Goal: Task Accomplishment & Management: Complete application form

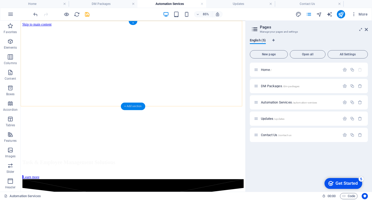
click at [133, 106] on div "+ Add section" at bounding box center [133, 105] width 24 height 7
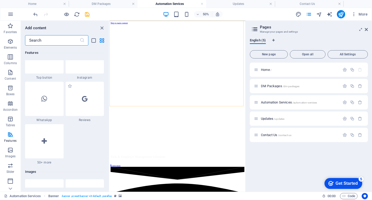
scroll to position [2504, 0]
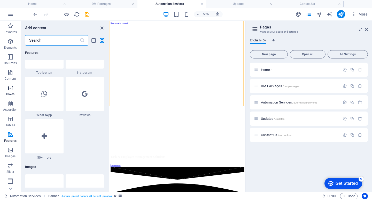
click at [11, 96] on p "Boxes" at bounding box center [10, 94] width 9 height 4
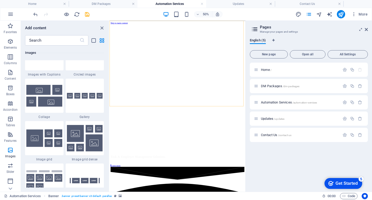
scroll to position [2638, 0]
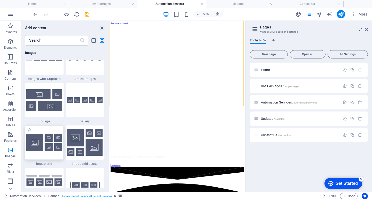
click at [54, 148] on img at bounding box center [44, 142] width 36 height 18
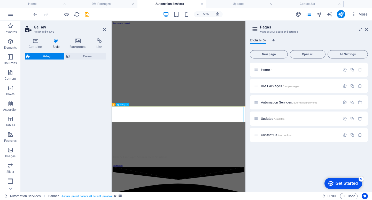
select select "rem"
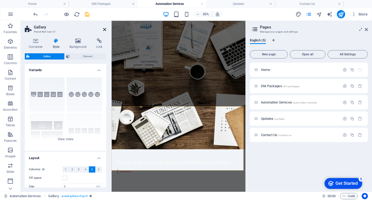
drag, startPoint x: 105, startPoint y: 28, endPoint x: 151, endPoint y: 46, distance: 49.1
click at [105, 28] on icon at bounding box center [104, 29] width 3 height 4
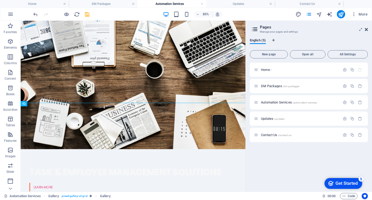
drag, startPoint x: 366, startPoint y: 30, endPoint x: 198, endPoint y: 106, distance: 184.8
click at [366, 30] on icon at bounding box center [366, 29] width 3 height 4
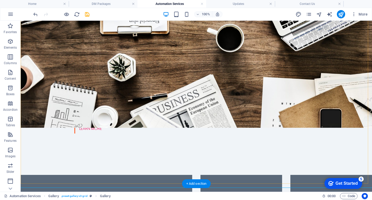
scroll to position [103, 0]
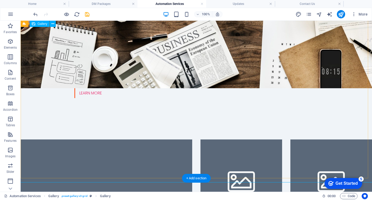
select select "4"
select select "px"
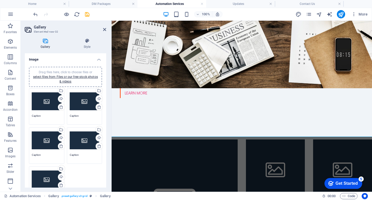
click at [43, 101] on div "Drag files here, click to choose files or select files from Files or our free s…" at bounding box center [47, 101] width 30 height 21
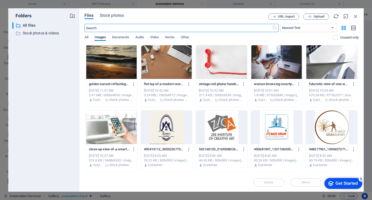
scroll to position [183, 0]
click at [317, 17] on span "Upload" at bounding box center [318, 16] width 11 height 3
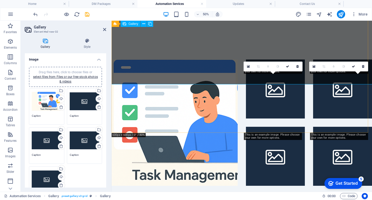
scroll to position [103, 0]
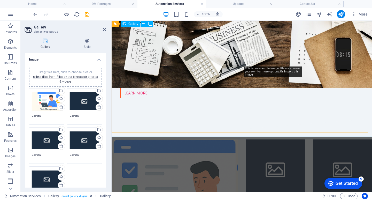
click at [275, 139] on li at bounding box center [275, 168] width 59 height 59
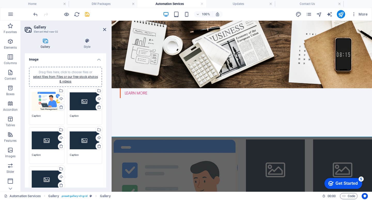
click at [58, 108] on link at bounding box center [61, 106] width 7 height 7
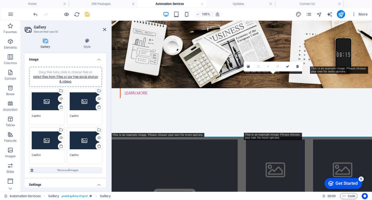
click at [46, 103] on div "Drag files here, click to choose files or select files from Files or our free s…" at bounding box center [47, 101] width 30 height 21
click at [46, 103] on body "[DOMAIN_NAME] Home DM Packages Automation Services Updates Contact Us Favorites…" at bounding box center [186, 100] width 372 height 200
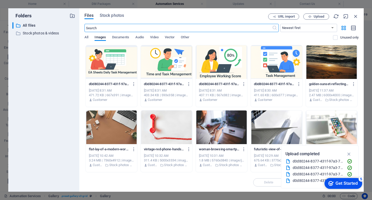
scroll to position [183, 0]
click at [272, 57] on div at bounding box center [276, 62] width 51 height 34
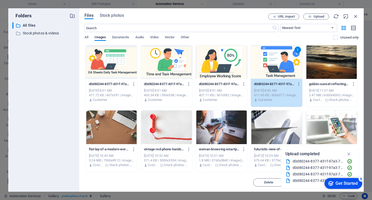
click at [273, 57] on div "1" at bounding box center [276, 62] width 51 height 34
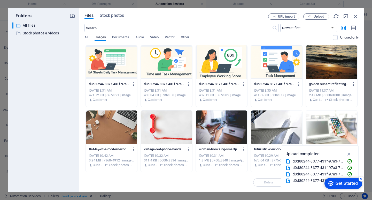
click at [273, 57] on div at bounding box center [276, 62] width 51 height 34
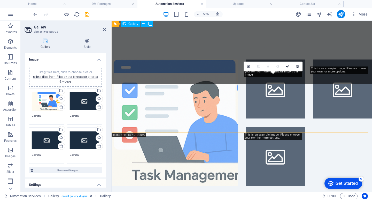
scroll to position [103, 0]
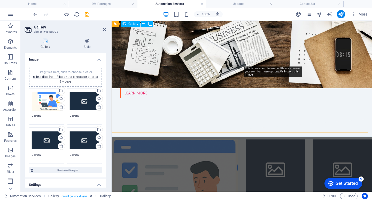
click at [281, 139] on li at bounding box center [275, 168] width 59 height 59
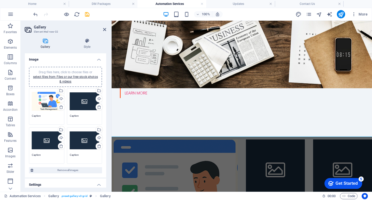
click at [85, 100] on div "Drag files here, click to choose files or select files from Files or our free s…" at bounding box center [85, 101] width 30 height 21
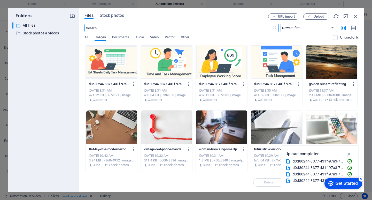
scroll to position [183, 0]
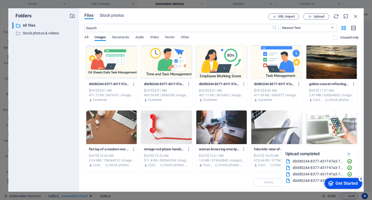
click at [226, 66] on div at bounding box center [221, 62] width 51 height 34
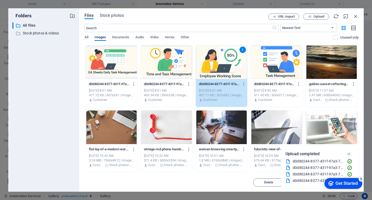
click at [223, 55] on div "1" at bounding box center [221, 62] width 51 height 34
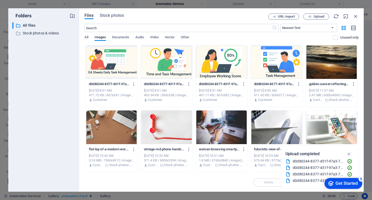
click at [223, 56] on div at bounding box center [221, 62] width 51 height 34
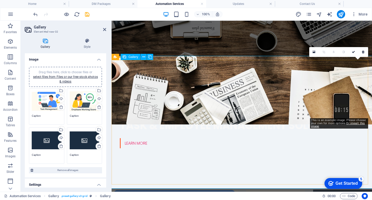
scroll to position [52, 0]
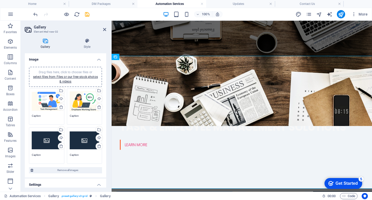
click at [37, 141] on div "Drag files here, click to choose files or select files from Files or our free s…" at bounding box center [47, 140] width 30 height 21
click at [37, 141] on body "[DOMAIN_NAME] Home DM Packages Automation Services Updates Contact Us Favorites…" at bounding box center [186, 100] width 372 height 200
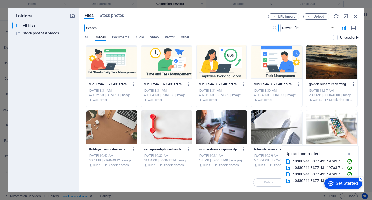
click at [178, 64] on div at bounding box center [166, 62] width 51 height 34
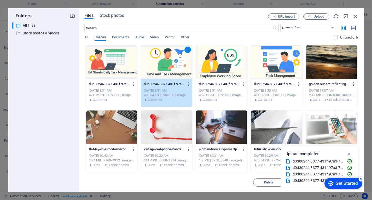
click at [176, 62] on div "1" at bounding box center [166, 62] width 51 height 34
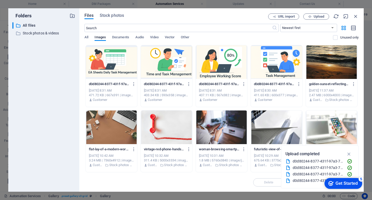
click at [176, 62] on div at bounding box center [166, 62] width 51 height 34
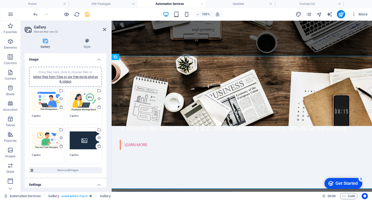
click at [81, 140] on div "Drag files here, click to choose files or select files from Files or our free s…" at bounding box center [85, 140] width 30 height 21
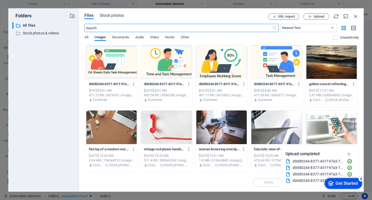
click at [113, 65] on div at bounding box center [111, 62] width 51 height 34
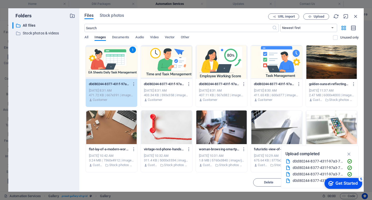
click at [122, 58] on div "1" at bounding box center [111, 62] width 51 height 34
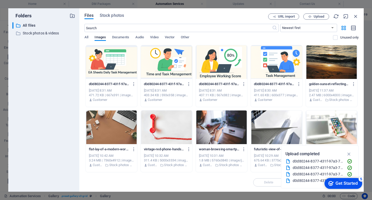
click at [122, 57] on div at bounding box center [111, 62] width 51 height 34
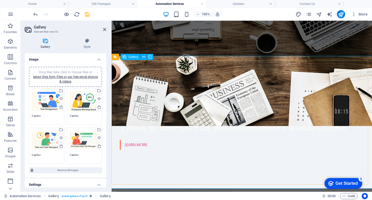
drag, startPoint x: 105, startPoint y: 29, endPoint x: 214, endPoint y: 34, distance: 109.3
click at [105, 29] on icon at bounding box center [104, 29] width 3 height 4
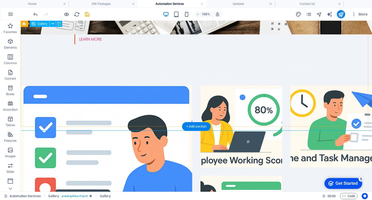
scroll to position [155, 0]
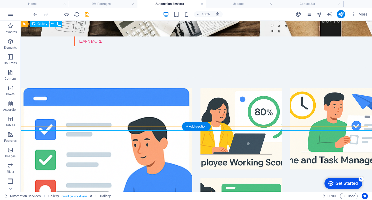
click at [320, 105] on div at bounding box center [196, 173] width 359 height 180
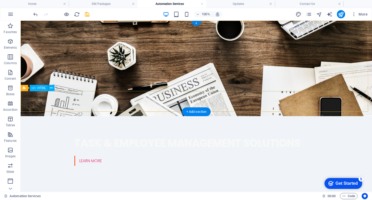
scroll to position [0, 0]
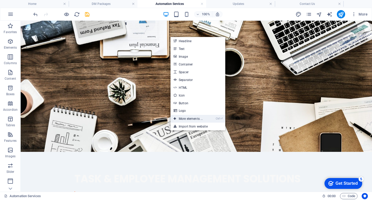
click at [185, 117] on link "Ctrl ⏎ More elements ..." at bounding box center [187, 119] width 35 height 8
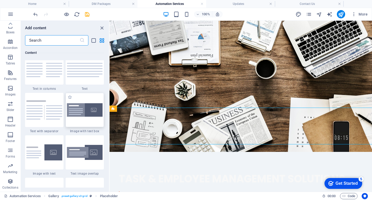
scroll to position [959, 0]
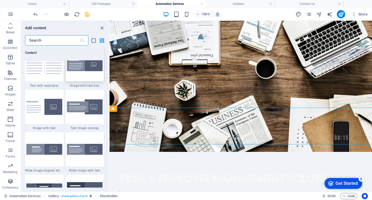
click at [78, 71] on img at bounding box center [85, 65] width 36 height 14
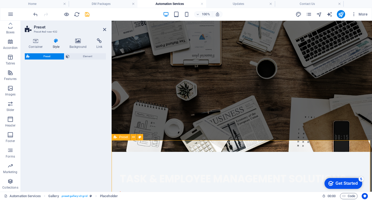
select select "rem"
select select "px"
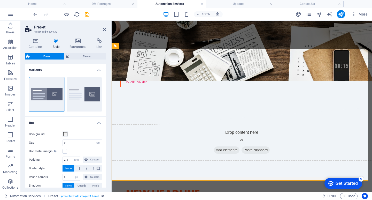
scroll to position [129, 0]
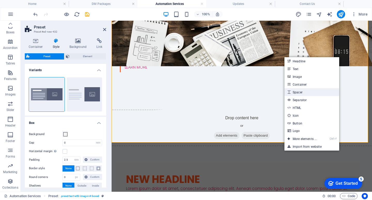
click at [299, 94] on link "Spacer" at bounding box center [311, 92] width 55 height 8
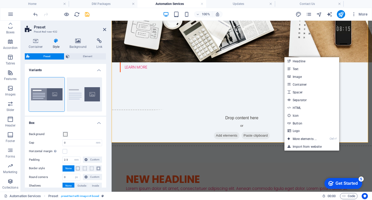
select select "px"
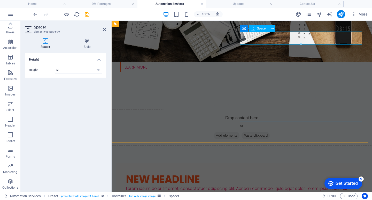
drag, startPoint x: 413, startPoint y: 64, endPoint x: 301, endPoint y: 43, distance: 113.3
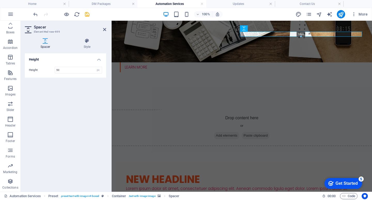
drag, startPoint x: 301, startPoint y: 44, endPoint x: 300, endPoint y: 30, distance: 13.7
click at [300, 30] on div "H2 Banner Banner Container Separator HTML Separator Spacer Container Text Space…" at bounding box center [242, 42] width 260 height 300
type input "18"
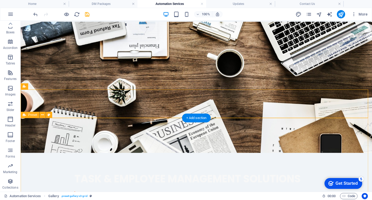
scroll to position [77, 0]
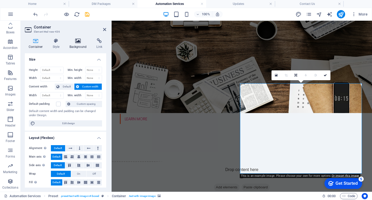
click at [78, 44] on h4 "Background" at bounding box center [79, 43] width 27 height 11
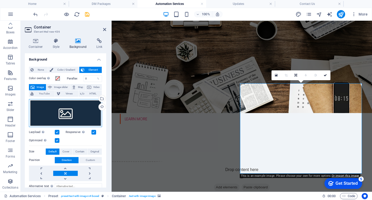
click at [63, 119] on div "Drag files here, click to choose files or select files from Files or our free s…" at bounding box center [65, 113] width 73 height 28
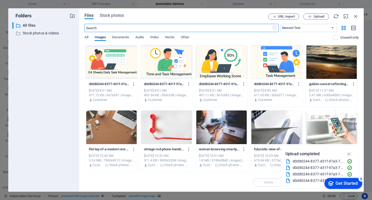
click at [276, 64] on div at bounding box center [276, 62] width 51 height 34
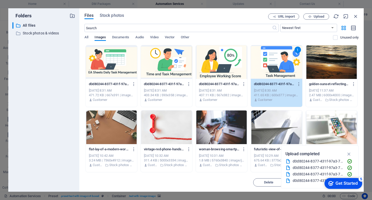
click at [278, 63] on div "1" at bounding box center [276, 62] width 51 height 34
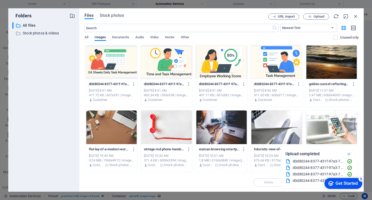
drag, startPoint x: 278, startPoint y: 63, endPoint x: 177, endPoint y: 121, distance: 116.0
click at [278, 63] on div at bounding box center [276, 62] width 51 height 34
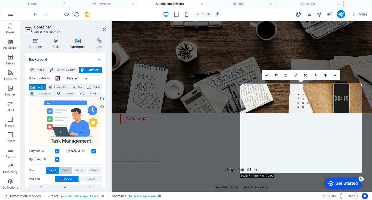
click at [63, 169] on span "Cover" at bounding box center [65, 170] width 7 height 6
click at [81, 171] on span "Contain" at bounding box center [79, 170] width 9 height 6
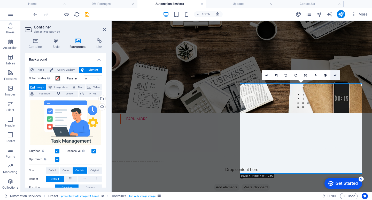
click at [335, 75] on icon at bounding box center [334, 75] width 3 height 3
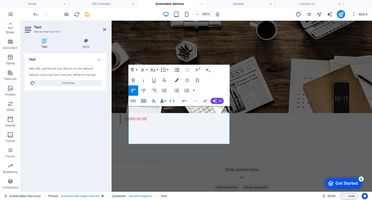
click at [176, 82] on icon "button" at bounding box center [177, 80] width 4 height 4
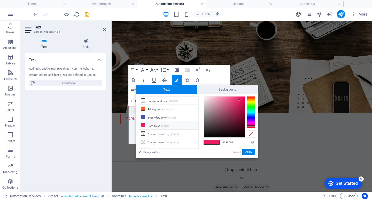
type input "#000000"
drag, startPoint x: 240, startPoint y: 134, endPoint x: 245, endPoint y: 139, distance: 7.3
click at [245, 139] on div "#000000 Supported formats #0852ed rgb(8, 82, 237) rgba(8, 82, 237, 90%) hsv(221…" at bounding box center [229, 162] width 57 height 139
click at [252, 152] on button "Apply" at bounding box center [248, 151] width 13 height 6
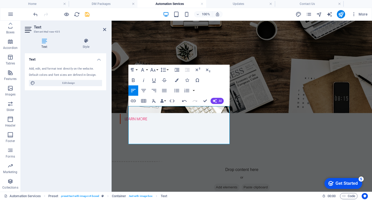
click at [268, 70] on div "Drag here to replace the existing content. Press “Ctrl” if you want to create a…" at bounding box center [242, 106] width 260 height 171
click at [294, 161] on div "Drop content here or Add elements Paste clipboard" at bounding box center [241, 179] width 269 height 37
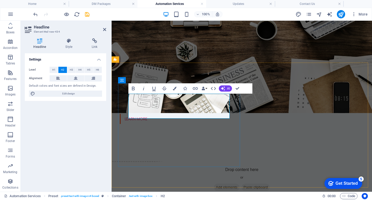
drag, startPoint x: 130, startPoint y: 99, endPoint x: 205, endPoint y: 111, distance: 76.1
click at [208, 88] on button "Data Bindings" at bounding box center [204, 88] width 7 height 10
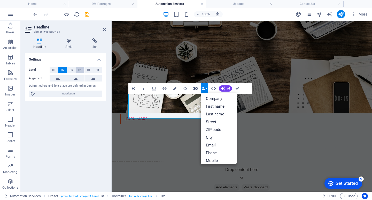
click at [79, 70] on span "H4" at bounding box center [79, 70] width 3 height 6
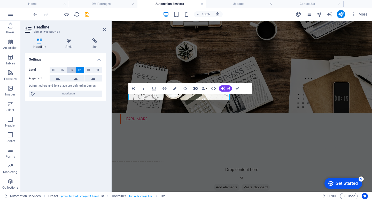
click at [70, 70] on span "H3" at bounding box center [71, 70] width 3 height 6
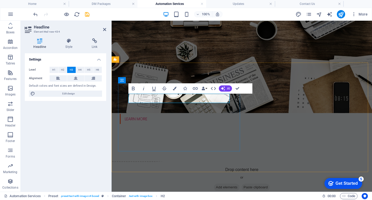
click at [176, 87] on icon "button" at bounding box center [175, 89] width 4 height 4
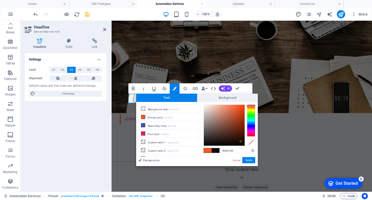
type input "#000000"
drag, startPoint x: 241, startPoint y: 141, endPoint x: 245, endPoint y: 147, distance: 8.0
click at [245, 147] on div "#000000 Supported formats #0852ed rgb(8, 82, 237) rgba(8, 82, 237, 90%) hsv(221…" at bounding box center [229, 171] width 57 height 139
click at [250, 157] on button "Apply" at bounding box center [248, 160] width 13 height 6
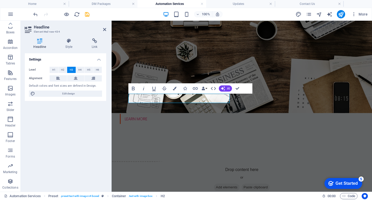
click at [237, 63] on div "H2 Banner Banner Container Separator Banner HTML Separator Spacer Container Tex…" at bounding box center [242, 106] width 260 height 171
click at [105, 29] on icon at bounding box center [104, 29] width 3 height 4
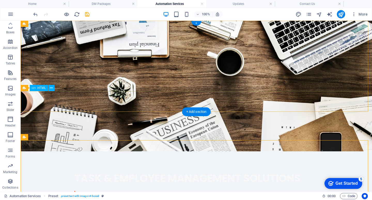
scroll to position [0, 0]
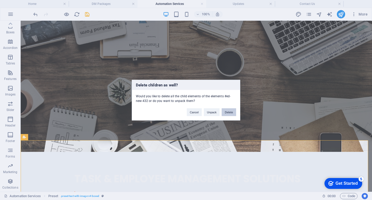
drag, startPoint x: 230, startPoint y: 113, endPoint x: 253, endPoint y: 88, distance: 34.2
click at [230, 113] on button "Delete" at bounding box center [229, 112] width 14 height 8
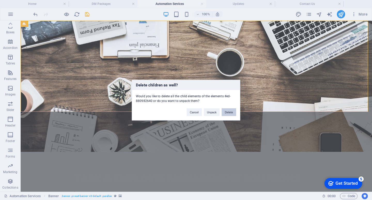
drag, startPoint x: 216, startPoint y: 88, endPoint x: 231, endPoint y: 111, distance: 27.4
click at [231, 111] on button "Delete" at bounding box center [229, 112] width 14 height 8
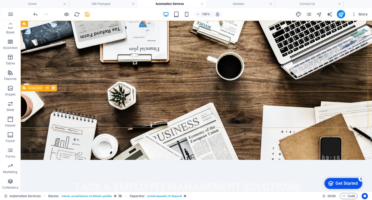
click at [56, 86] on button at bounding box center [54, 88] width 6 height 6
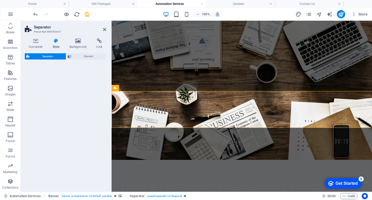
select select "diagonal"
select select "rem"
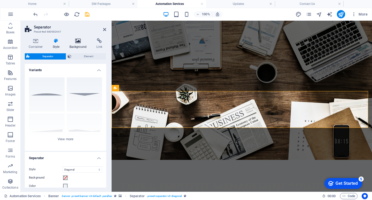
click at [79, 44] on h4 "Background" at bounding box center [79, 43] width 27 height 11
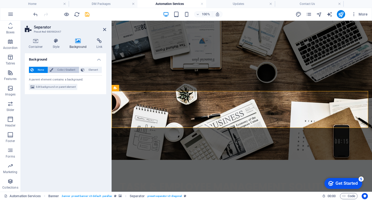
click at [57, 68] on span "Color / Gradient" at bounding box center [66, 70] width 23 height 6
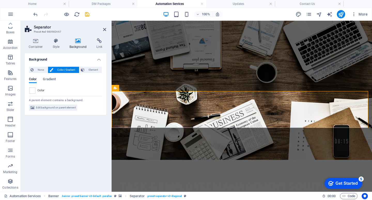
click at [104, 27] on h2 "Separator" at bounding box center [70, 27] width 72 height 5
click at [104, 29] on icon at bounding box center [104, 29] width 3 height 4
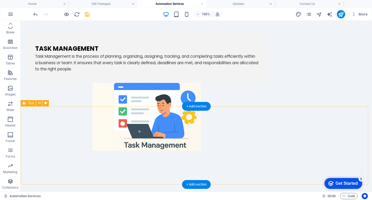
scroll to position [226, 0]
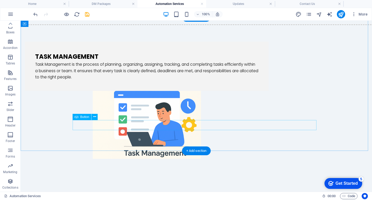
drag, startPoint x: 238, startPoint y: 124, endPoint x: 147, endPoint y: 124, distance: 91.2
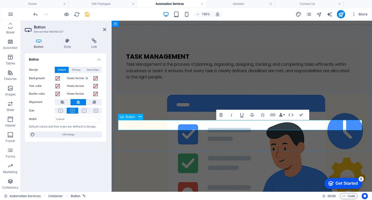
click at [222, 115] on icon "button" at bounding box center [221, 115] width 3 height 4
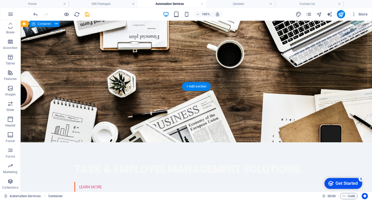
scroll to position [0, 0]
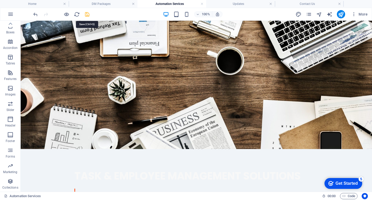
click at [88, 16] on icon "save" at bounding box center [87, 14] width 6 height 6
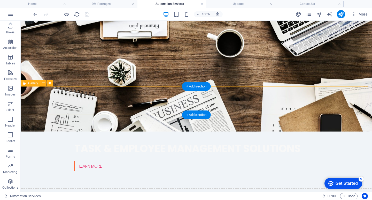
scroll to position [201, 0]
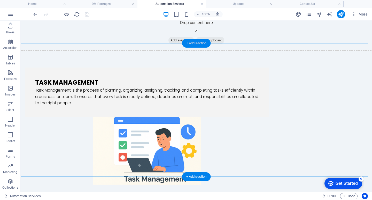
click at [197, 40] on div "+ Add section" at bounding box center [196, 43] width 29 height 9
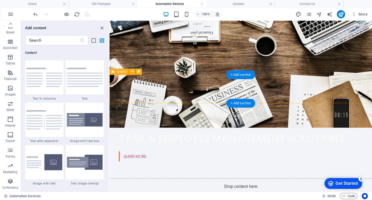
scroll to position [32, 0]
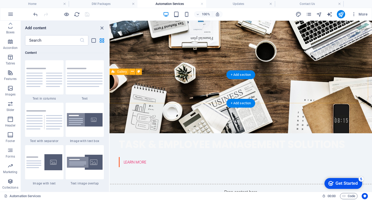
click at [300, 183] on div "Drop content here or Add elements Paste clipboard" at bounding box center [240, 201] width 271 height 37
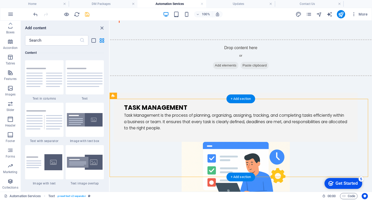
scroll to position [183, 0]
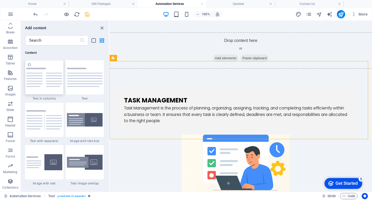
click at [46, 83] on img at bounding box center [44, 77] width 36 height 19
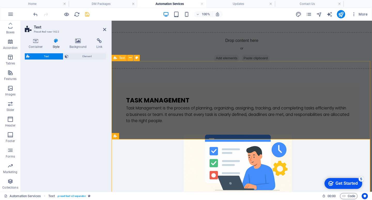
select select "rem"
select select "preset-text-v2-columns"
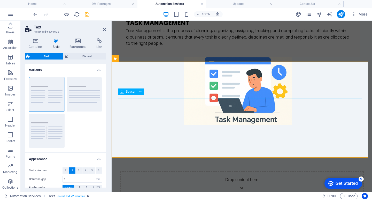
scroll to position [209, 0]
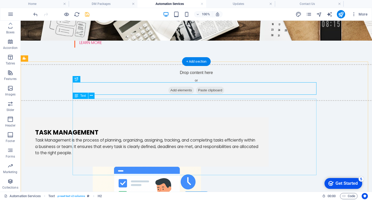
scroll to position [183, 0]
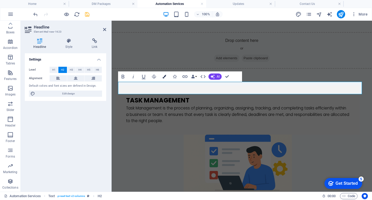
click at [164, 77] on icon "button" at bounding box center [164, 77] width 4 height 4
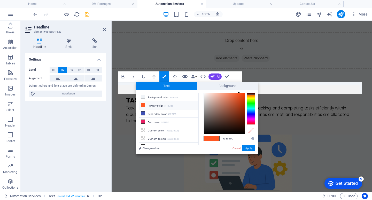
type input "#000000"
drag, startPoint x: 242, startPoint y: 127, endPoint x: 245, endPoint y: 134, distance: 7.3
click at [245, 134] on div "#000000 Supported formats #0852ed rgb(8, 82, 237) rgba(8, 82, 237, 90%) hsv(221…" at bounding box center [229, 159] width 57 height 139
click at [252, 146] on button "Apply" at bounding box center [248, 148] width 13 height 6
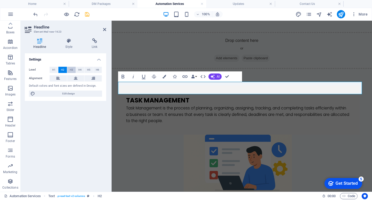
click at [72, 68] on span "H3" at bounding box center [71, 70] width 3 height 6
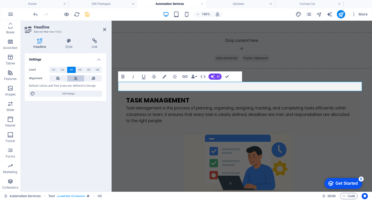
click at [78, 77] on button at bounding box center [75, 78] width 17 height 6
click at [212, 65] on div "Task Management Task Management is the process of planning, organizing, assigni…" at bounding box center [242, 146] width 260 height 163
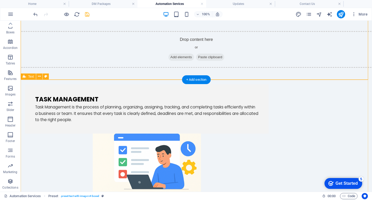
scroll to position [212, 0]
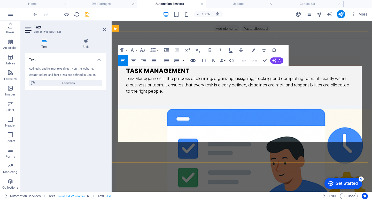
click at [155, 49] on icon "button" at bounding box center [153, 50] width 6 height 6
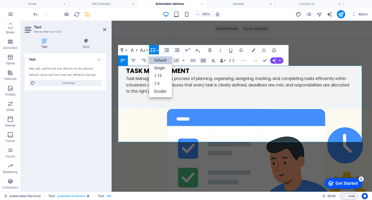
scroll to position [0, 0]
click at [156, 74] on link "1.15" at bounding box center [160, 76] width 23 height 8
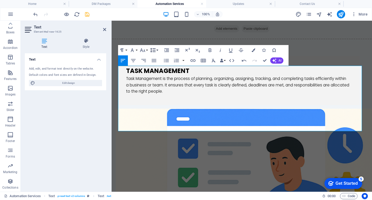
click at [157, 50] on button "Line Height" at bounding box center [154, 50] width 10 height 10
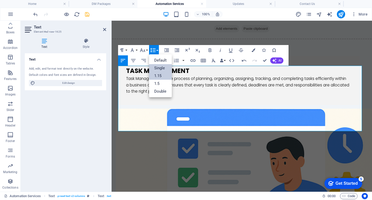
click at [158, 68] on link "Single" at bounding box center [160, 68] width 23 height 8
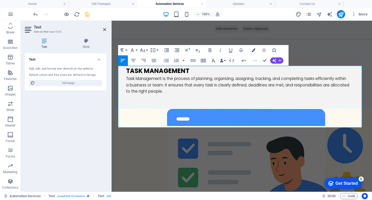
click at [253, 48] on icon "button" at bounding box center [254, 50] width 4 height 4
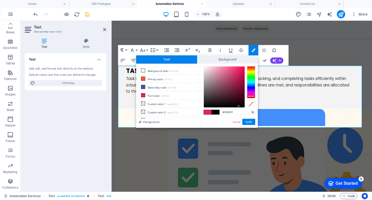
type input "#000000"
drag, startPoint x: 237, startPoint y: 100, endPoint x: 246, endPoint y: 110, distance: 13.5
click at [246, 110] on div "#000000 Supported formats #0852ed rgb(8, 82, 237) rgba(8, 82, 237, 90%) hsv(221…" at bounding box center [229, 133] width 57 height 139
click at [247, 122] on button "Apply" at bounding box center [248, 122] width 13 height 6
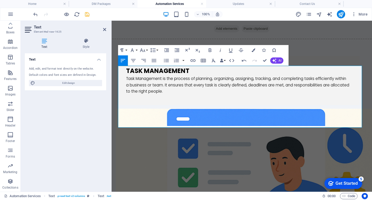
click at [346, 52] on div "Drag here to replace the existing content. Press “Ctrl” if you want to create a…" at bounding box center [242, 106] width 260 height 171
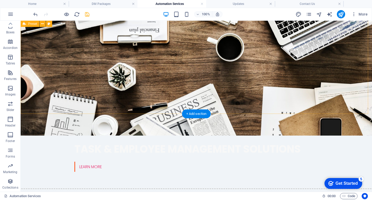
scroll to position [26, 0]
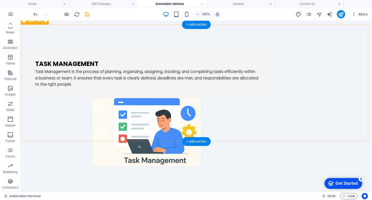
scroll to position [366, 0]
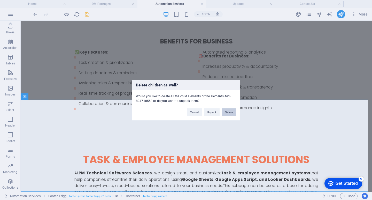
click at [227, 111] on button "Delete" at bounding box center [229, 112] width 14 height 8
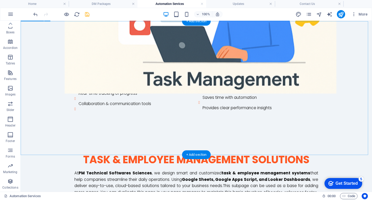
scroll to position [311, 0]
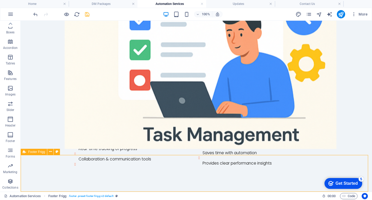
click at [57, 152] on icon at bounding box center [57, 151] width 3 height 5
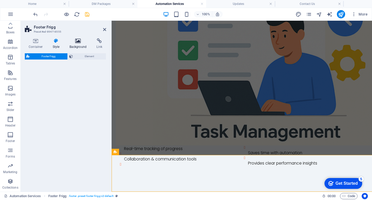
select select "rem"
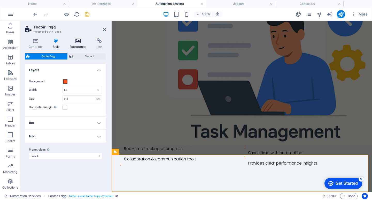
click at [79, 46] on h4 "Background" at bounding box center [79, 43] width 27 height 11
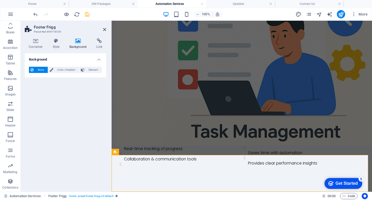
click at [36, 71] on span "None" at bounding box center [40, 70] width 11 height 6
click at [70, 72] on span "Color / Gradient" at bounding box center [66, 70] width 23 height 6
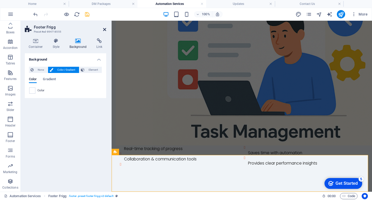
click at [103, 29] on icon at bounding box center [104, 29] width 3 height 4
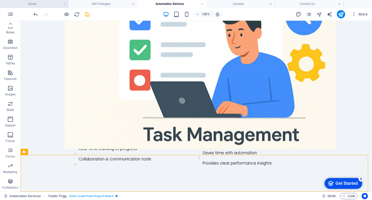
click at [44, 5] on h4 "Home" at bounding box center [34, 4] width 69 height 6
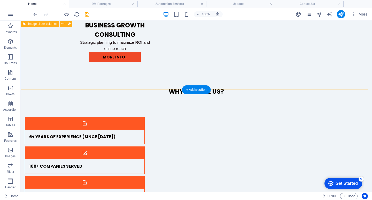
scroll to position [928, 0]
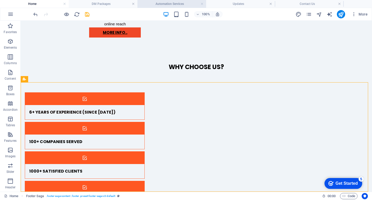
click at [160, 1] on h4 "Automation Services" at bounding box center [171, 4] width 69 height 6
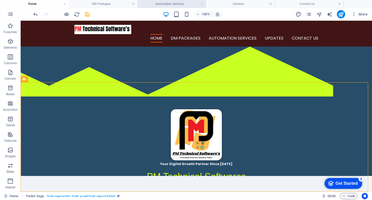
scroll to position [311, 0]
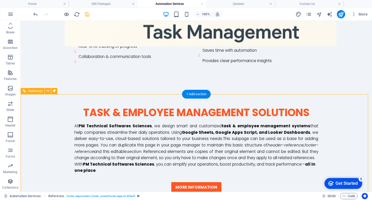
scroll to position [414, 0]
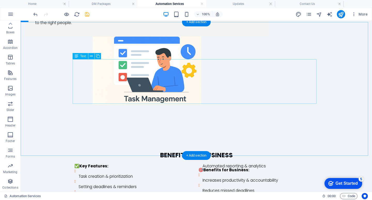
scroll to position [310, 0]
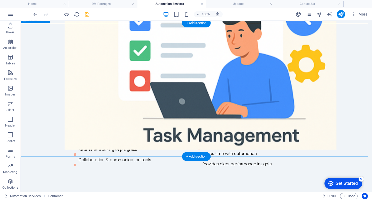
drag, startPoint x: 342, startPoint y: 46, endPoint x: 340, endPoint y: 40, distance: 6.5
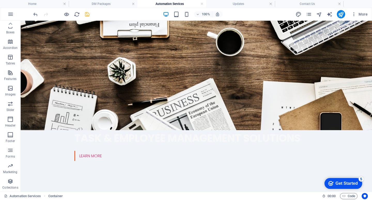
scroll to position [0, 0]
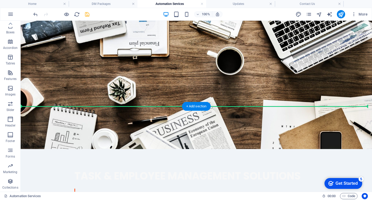
drag, startPoint x: 335, startPoint y: 125, endPoint x: 321, endPoint y: 84, distance: 43.2
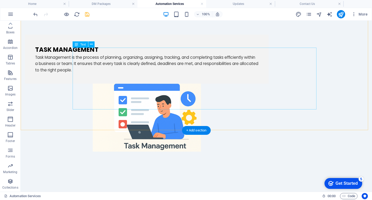
scroll to position [336, 0]
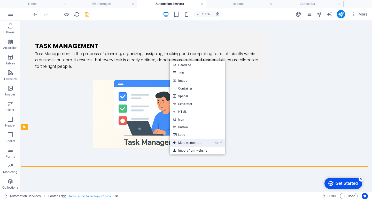
click at [188, 141] on link "Ctrl ⏎ More elements ..." at bounding box center [187, 143] width 35 height 8
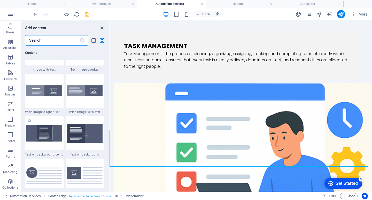
scroll to position [985, 0]
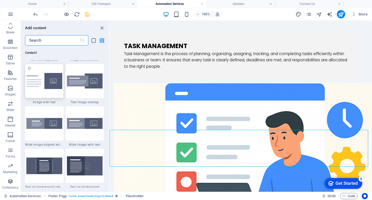
click at [45, 71] on div at bounding box center [44, 81] width 38 height 34
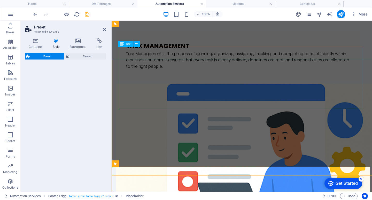
select select "rem"
select select "px"
select select "preset-text-with-image-v4-default"
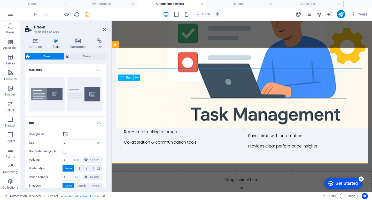
scroll to position [465, 0]
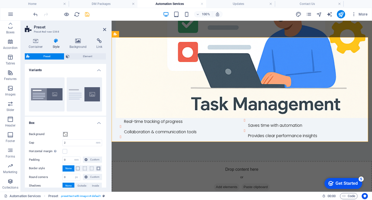
click at [102, 28] on h2 "Preset" at bounding box center [70, 27] width 72 height 5
click at [103, 28] on icon at bounding box center [104, 29] width 3 height 4
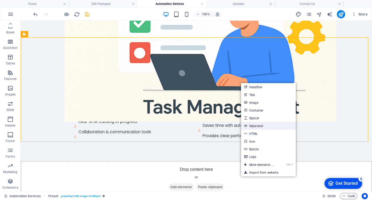
click at [257, 126] on link "Separator" at bounding box center [268, 126] width 55 height 8
select select "%"
select select "px"
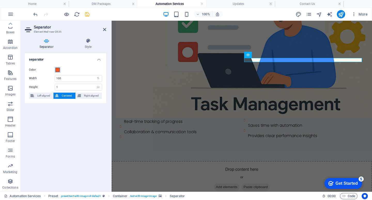
click at [57, 68] on span at bounding box center [58, 70] width 4 height 4
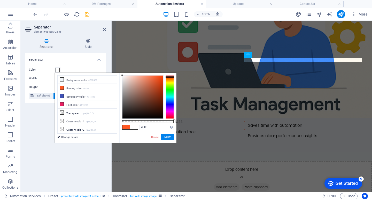
drag, startPoint x: 126, startPoint y: 78, endPoint x: 112, endPoint y: 69, distance: 16.7
click at [112, 69] on body "[DOMAIN_NAME] Home DM Packages Automation Services Updates Contact Us Favorites…" at bounding box center [186, 100] width 372 height 200
click at [166, 137] on button "Apply" at bounding box center [167, 136] width 13 height 6
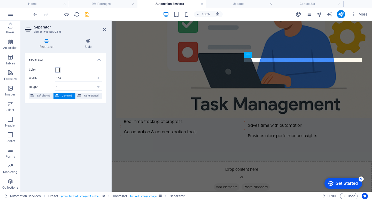
click at [59, 70] on span at bounding box center [58, 70] width 4 height 4
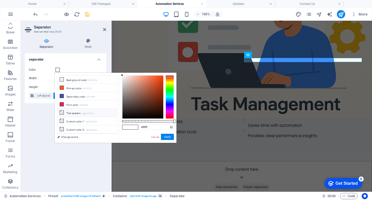
click at [76, 111] on li "Transparent rgba(0,0,0,.0)" at bounding box center [87, 112] width 59 height 8
type input "rgba(0, 0, 0, 0)"
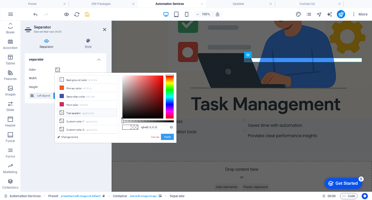
drag, startPoint x: 167, startPoint y: 137, endPoint x: 61, endPoint y: 112, distance: 108.4
click at [167, 137] on button "Apply" at bounding box center [167, 136] width 13 height 6
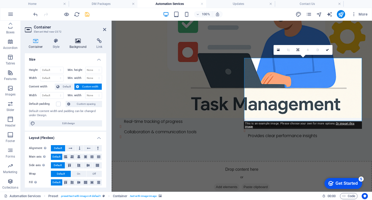
click at [73, 43] on icon at bounding box center [78, 40] width 25 height 5
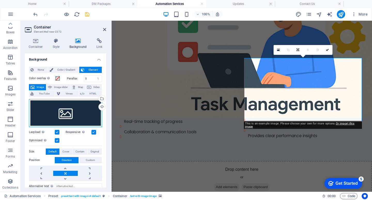
click at [60, 117] on div "Drag files here, click to choose files or select files from Files or our free s…" at bounding box center [65, 113] width 73 height 28
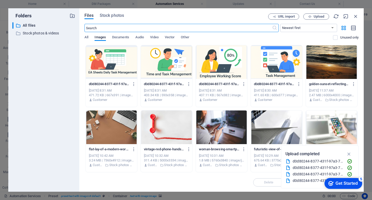
scroll to position [439, 0]
click at [113, 54] on div at bounding box center [111, 62] width 51 height 34
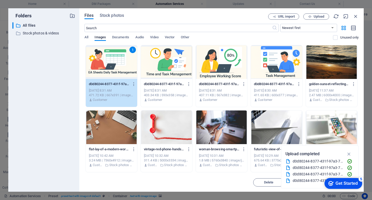
click at [113, 54] on div "1" at bounding box center [111, 62] width 51 height 34
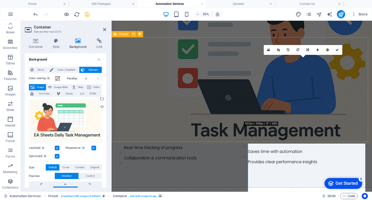
scroll to position [465, 0]
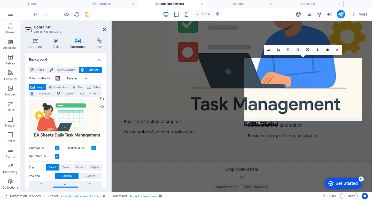
click at [103, 28] on icon at bounding box center [104, 29] width 3 height 4
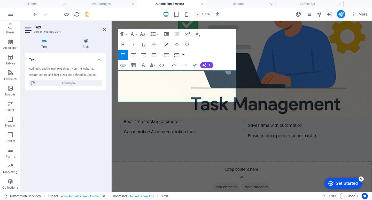
click at [169, 44] on button "Colors" at bounding box center [166, 44] width 10 height 10
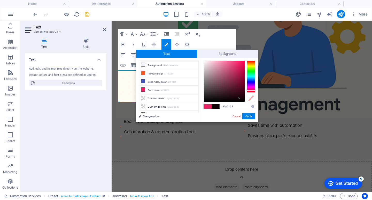
type input "#000000"
drag, startPoint x: 237, startPoint y: 97, endPoint x: 245, endPoint y: 107, distance: 11.8
click at [248, 106] on div "#000000 Supported formats #0852ed rgb(8, 82, 237) rgba(8, 82, 237, 90%) hsv(221…" at bounding box center [229, 127] width 57 height 139
click at [248, 114] on button "Apply" at bounding box center [248, 116] width 13 height 6
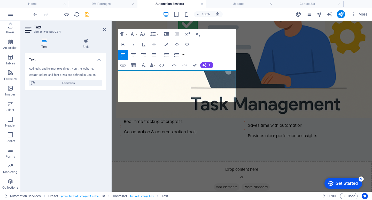
click at [189, 95] on div "Drag here to replace the existing content. Press “Ctrl” if you want to create a…" at bounding box center [242, 106] width 260 height 171
click at [137, 34] on button "Font Family" at bounding box center [133, 34] width 10 height 10
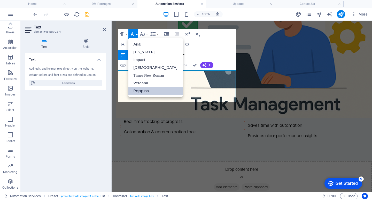
scroll to position [0, 0]
click at [146, 34] on button "Font Size" at bounding box center [144, 34] width 10 height 10
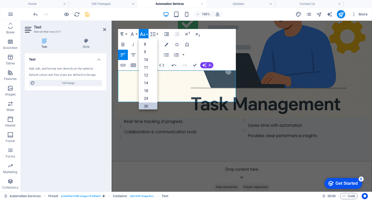
drag, startPoint x: 146, startPoint y: 103, endPoint x: 34, endPoint y: 83, distance: 113.6
click at [145, 103] on link "30" at bounding box center [148, 106] width 19 height 8
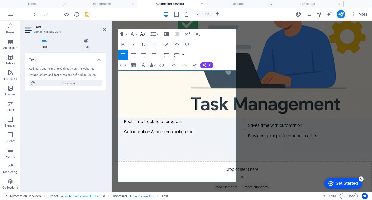
click at [146, 34] on button "Font Size" at bounding box center [144, 34] width 10 height 10
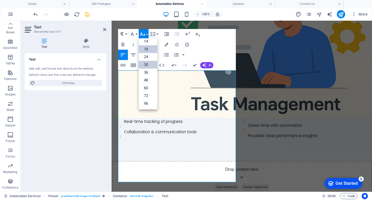
scroll to position [42, 0]
click at [148, 52] on link "18" at bounding box center [148, 49] width 19 height 8
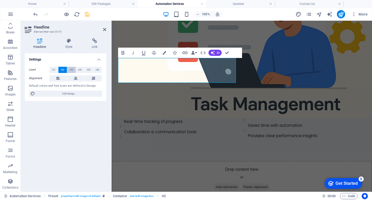
click at [73, 70] on button "H3" at bounding box center [71, 70] width 9 height 6
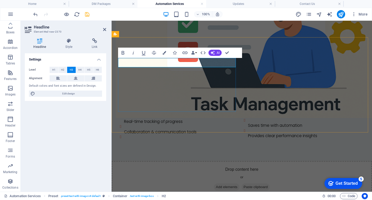
click at [165, 52] on icon "button" at bounding box center [164, 53] width 4 height 4
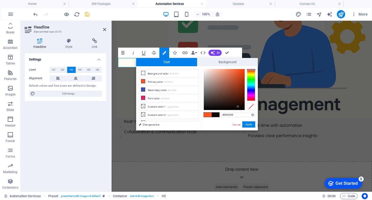
type input "#000000"
drag, startPoint x: 238, startPoint y: 106, endPoint x: 247, endPoint y: 113, distance: 11.3
click at [247, 113] on div "#000000 Supported formats #0852ed rgb(8, 82, 237) rgba(8, 82, 237, 90%) hsv(221…" at bounding box center [229, 135] width 57 height 139
click at [247, 125] on button "Apply" at bounding box center [248, 124] width 13 height 6
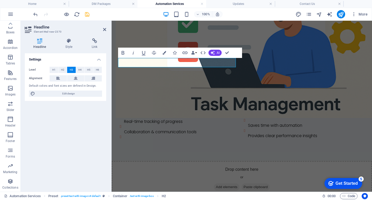
click at [253, 118] on div "H2 Banner Banner Container HTML Separator Spacer Container Text Spacer Button H…" at bounding box center [242, 106] width 260 height 171
drag, startPoint x: 207, startPoint y: 33, endPoint x: 227, endPoint y: 54, distance: 29.2
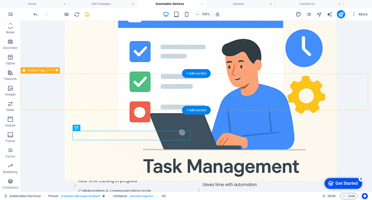
scroll to position [413, 0]
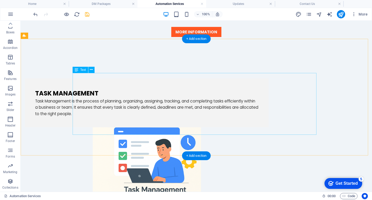
scroll to position [310, 0]
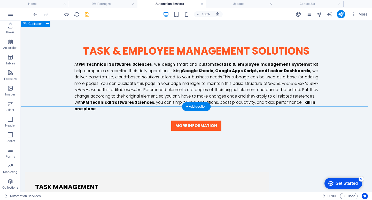
scroll to position [129, 0]
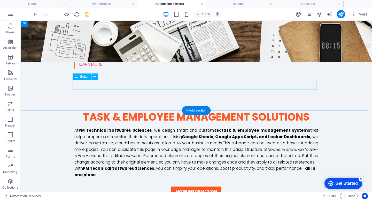
click at [219, 186] on div "More Information" at bounding box center [196, 191] width 244 height 10
click at [232, 186] on div "More Information" at bounding box center [196, 191] width 244 height 10
click at [181, 186] on div "More Information" at bounding box center [196, 191] width 244 height 10
click at [95, 76] on icon at bounding box center [94, 76] width 3 height 5
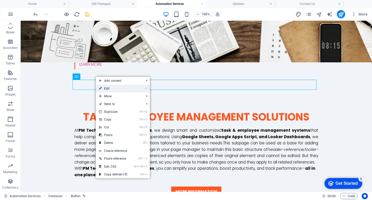
click at [106, 90] on link "⏎ Edit" at bounding box center [113, 88] width 35 height 8
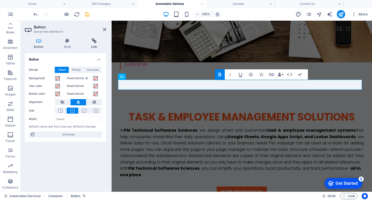
click at [93, 47] on h4 "Link" at bounding box center [94, 43] width 24 height 11
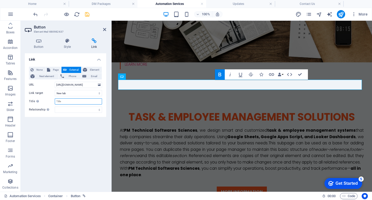
click at [66, 100] on input "Title Additional link description, should not be the same as the link text. The…" at bounding box center [78, 101] width 47 height 6
click at [68, 84] on input "[URL][DOMAIN_NAME]" at bounding box center [78, 85] width 47 height 6
paste input "[DOMAIN_NAME][URL]"
type input "[URL][DOMAIN_NAME]"
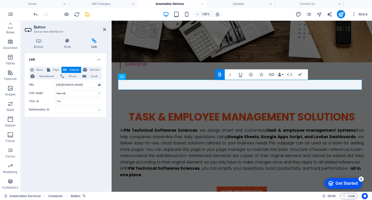
click at [68, 128] on div "Link None Page External Element Next element Phone Email Page Home DM Packages …" at bounding box center [65, 120] width 81 height 134
click at [103, 31] on icon at bounding box center [104, 29] width 3 height 4
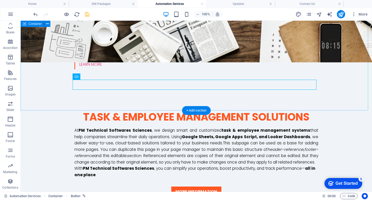
click at [347, 90] on div "Task & Employee Management Solutions At PM Technical Softwares Sciences , we de…" at bounding box center [196, 153] width 351 height 127
click at [276, 186] on div "More Information" at bounding box center [196, 191] width 244 height 10
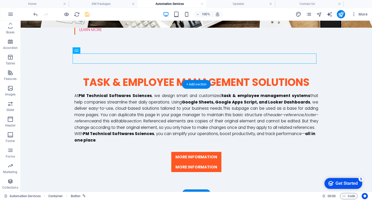
scroll to position [165, 0]
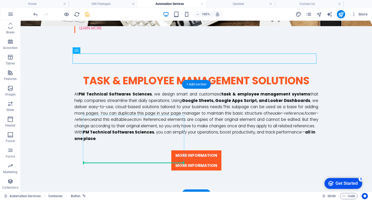
drag, startPoint x: 237, startPoint y: 68, endPoint x: 135, endPoint y: 155, distance: 134.4
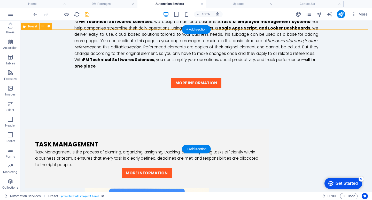
scroll to position [243, 0]
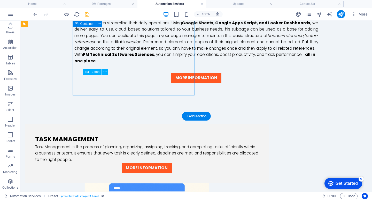
click at [159, 162] on div "More Information" at bounding box center [146, 167] width 223 height 10
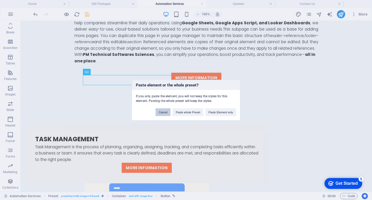
click at [164, 111] on button "Cancel" at bounding box center [162, 112] width 15 height 8
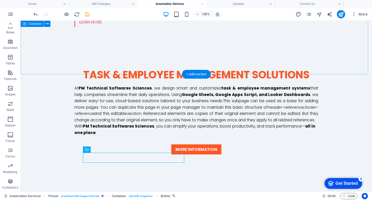
scroll to position [165, 0]
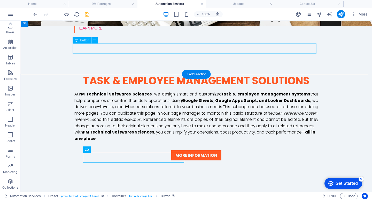
click at [215, 150] on div "More Information" at bounding box center [196, 155] width 244 height 10
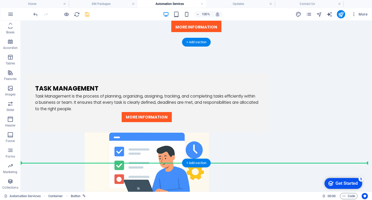
scroll to position [327, 0]
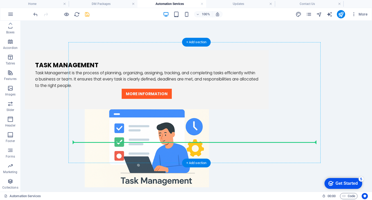
drag, startPoint x: 219, startPoint y: 33, endPoint x: 198, endPoint y: 141, distance: 109.8
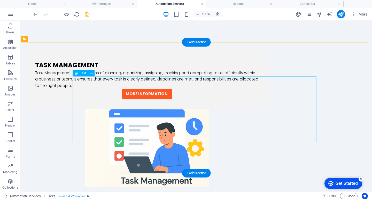
drag, startPoint x: 271, startPoint y: 137, endPoint x: 182, endPoint y: 137, distance: 89.9
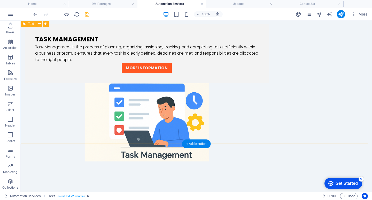
scroll to position [368, 0]
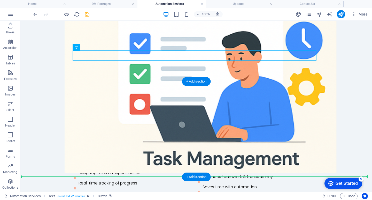
scroll to position [425, 0]
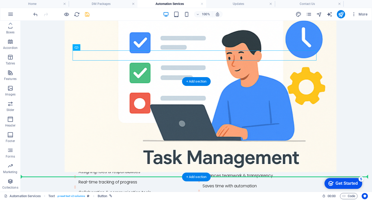
drag, startPoint x: 210, startPoint y: 61, endPoint x: 232, endPoint y: 162, distance: 103.8
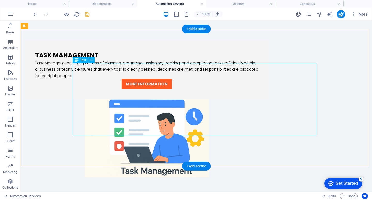
scroll to position [310, 0]
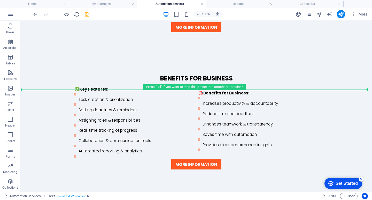
scroll to position [656, 0]
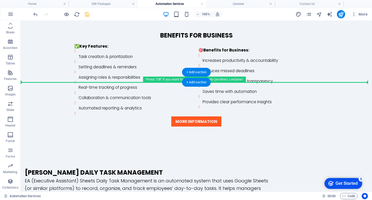
drag, startPoint x: 332, startPoint y: 46, endPoint x: 282, endPoint y: 51, distance: 50.1
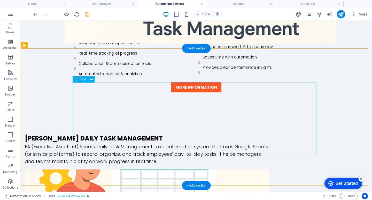
scroll to position [553, 0]
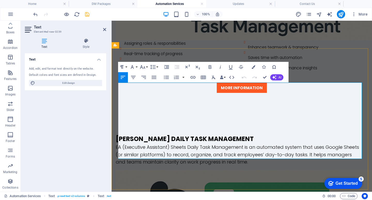
click at [253, 69] on button "Colors" at bounding box center [253, 67] width 10 height 10
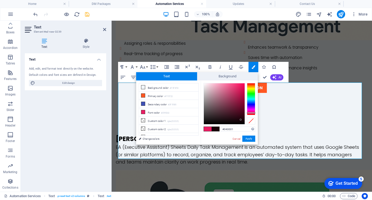
type input "#000000"
drag, startPoint x: 241, startPoint y: 120, endPoint x: 245, endPoint y: 125, distance: 6.8
click at [245, 125] on div "#000000 Supported formats #0852ed rgb(8, 82, 237) rgba(8, 82, 237, 90%) hsv(221…" at bounding box center [229, 149] width 57 height 139
click at [249, 136] on button "Apply" at bounding box center [248, 138] width 13 height 6
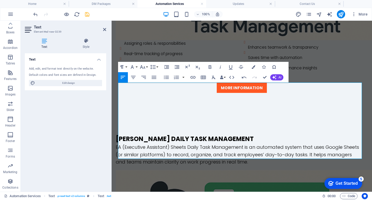
click at [349, 67] on div "Drag here to replace the existing content. Press “Ctrl” if you want to create a…" at bounding box center [242, 106] width 260 height 171
drag, startPoint x: 336, startPoint y: 164, endPoint x: 427, endPoint y: 164, distance: 90.9
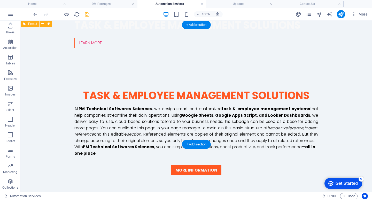
scroll to position [143, 0]
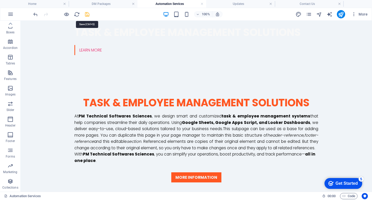
click at [84, 13] on icon "save" at bounding box center [87, 14] width 6 height 6
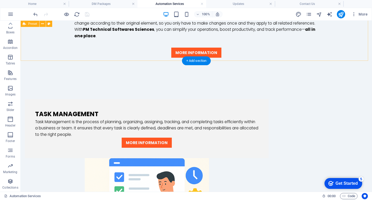
scroll to position [298, 0]
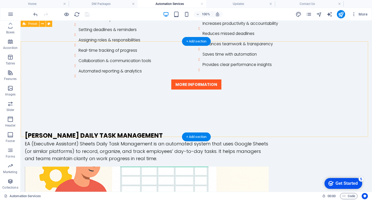
scroll to position [453, 0]
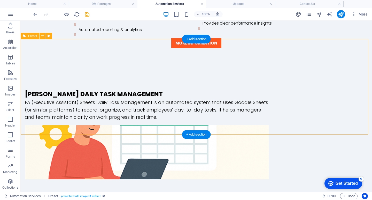
scroll to position [634, 0]
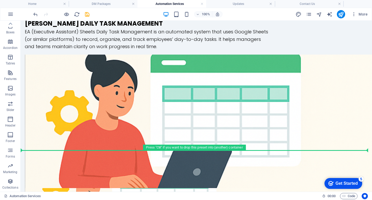
scroll to position [755, 0]
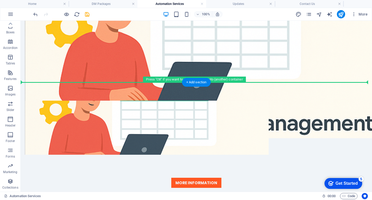
drag, startPoint x: 329, startPoint y: 41, endPoint x: 278, endPoint y: 42, distance: 50.9
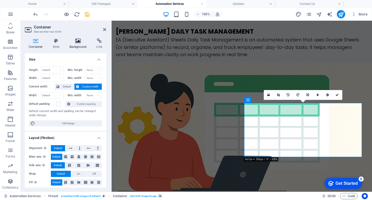
click at [76, 42] on icon at bounding box center [78, 40] width 25 height 5
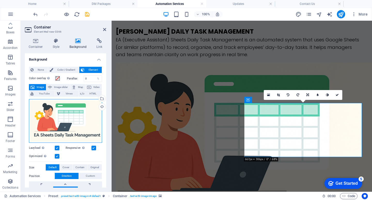
drag, startPoint x: 77, startPoint y: 124, endPoint x: 84, endPoint y: 104, distance: 21.3
click at [77, 125] on div "Drag files here, click to choose files or select files from Files or our free s…" at bounding box center [65, 121] width 73 height 44
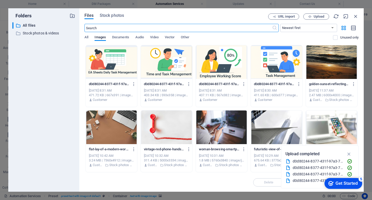
scroll to position [670, 0]
click at [217, 60] on div at bounding box center [221, 62] width 51 height 34
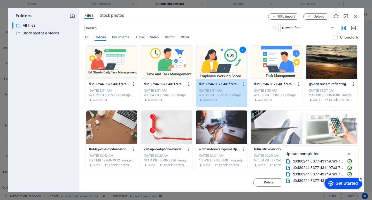
click at [215, 62] on div "1" at bounding box center [221, 62] width 51 height 34
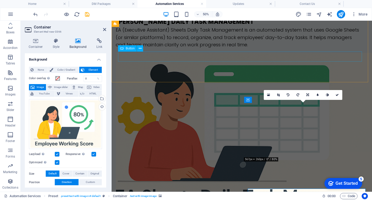
scroll to position [660, 0]
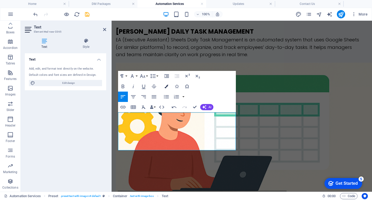
click at [167, 86] on icon "button" at bounding box center [166, 86] width 4 height 4
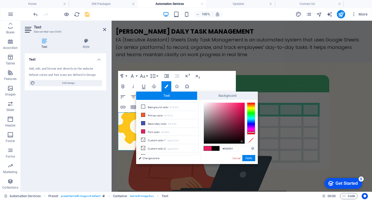
type input "#000000"
drag, startPoint x: 240, startPoint y: 139, endPoint x: 244, endPoint y: 144, distance: 6.6
click at [244, 144] on div "#000000 Supported formats #0852ed rgb(8, 82, 237) rgba(8, 82, 237, 90%) hsv(221…" at bounding box center [229, 169] width 57 height 139
click at [250, 157] on button "Apply" at bounding box center [248, 158] width 13 height 6
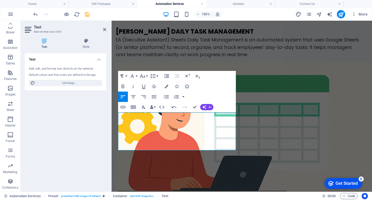
click at [254, 124] on div "Drag here to replace the existing content. Press “Ctrl” if you want to create a…" at bounding box center [242, 106] width 260 height 171
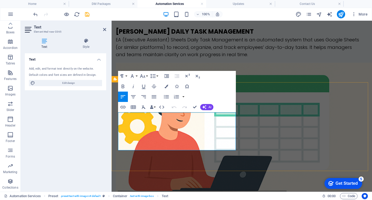
click at [146, 75] on button "Font Size" at bounding box center [144, 76] width 10 height 10
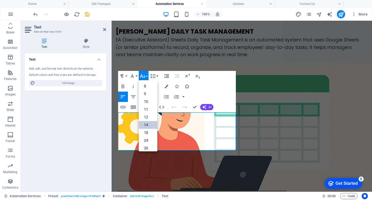
click at [146, 126] on link "14" at bounding box center [148, 125] width 19 height 8
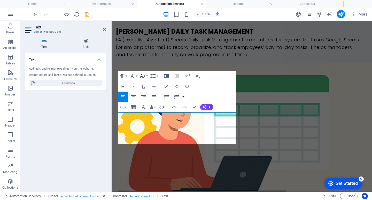
click at [147, 74] on button "Font Size" at bounding box center [144, 76] width 10 height 10
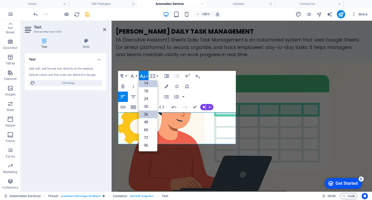
scroll to position [42, 0]
click at [146, 98] on link "24" at bounding box center [148, 99] width 19 height 8
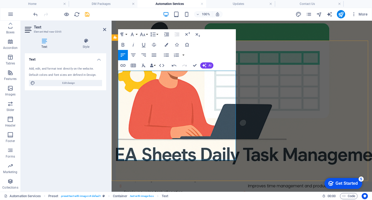
scroll to position [686, 0]
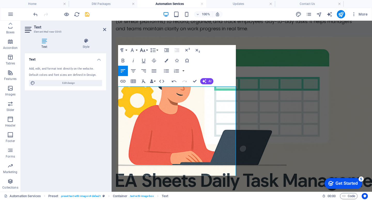
click at [147, 49] on button "Font Size" at bounding box center [144, 50] width 10 height 10
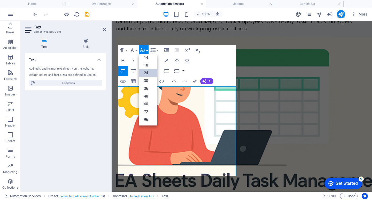
scroll to position [42, 0]
click at [148, 65] on link "18" at bounding box center [148, 65] width 19 height 8
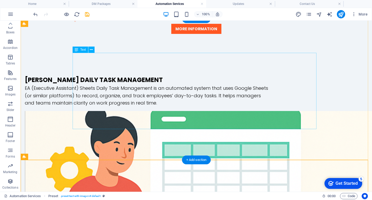
scroll to position [582, 0]
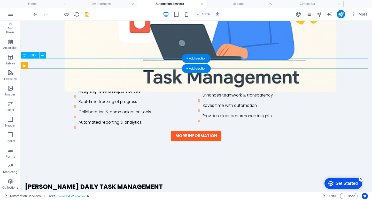
scroll to position [556, 0]
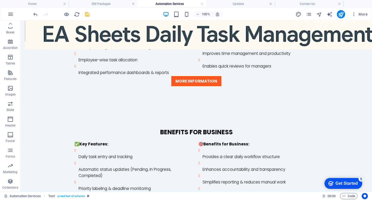
scroll to position [903, 0]
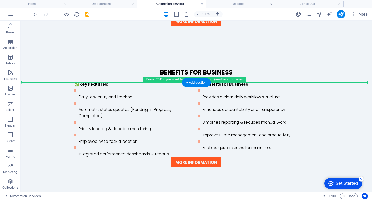
drag, startPoint x: 342, startPoint y: 70, endPoint x: 254, endPoint y: 74, distance: 87.6
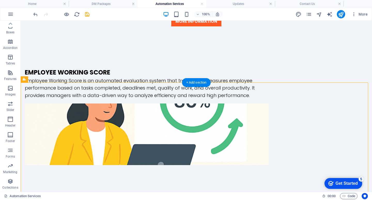
scroll to position [762, 0]
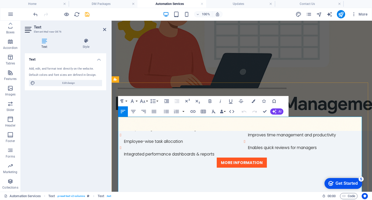
click at [253, 100] on icon "button" at bounding box center [254, 101] width 4 height 4
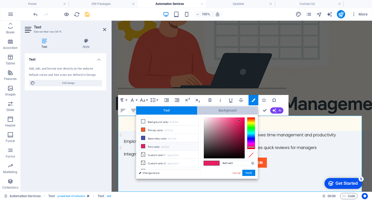
scroll to position [763, 0]
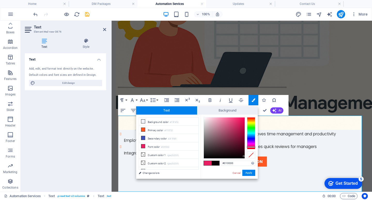
type input "#000000"
drag, startPoint x: 244, startPoint y: 156, endPoint x: 248, endPoint y: 160, distance: 5.7
click at [248, 160] on div "#000000 Supported formats #0852ed rgb(8, 82, 237) rgba(8, 82, 237, 90%) hsv(221…" at bounding box center [229, 183] width 57 height 139
click at [247, 171] on button "Apply" at bounding box center [248, 172] width 13 height 6
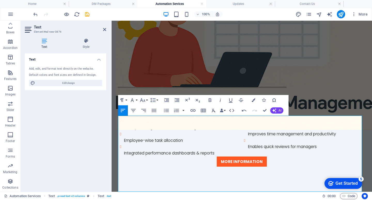
click at [337, 106] on div "Drag here to replace the existing content. Press “Ctrl” if you want to create a…" at bounding box center [242, 106] width 260 height 171
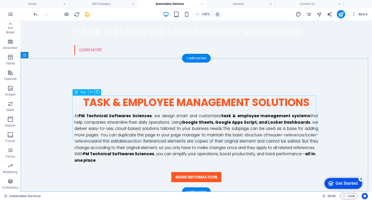
scroll to position [0, 0]
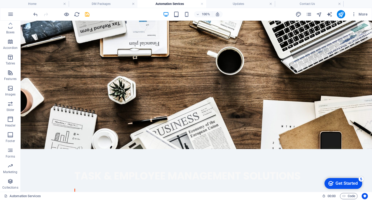
click at [89, 13] on icon "save" at bounding box center [87, 14] width 6 height 6
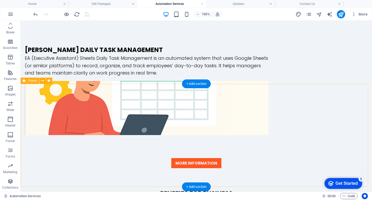
scroll to position [749, 0]
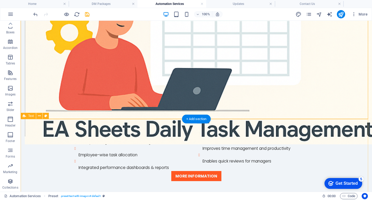
scroll to position [852, 0]
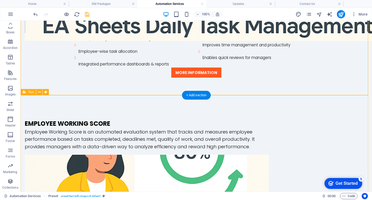
drag, startPoint x: 299, startPoint y: 68, endPoint x: 317, endPoint y: 82, distance: 22.3
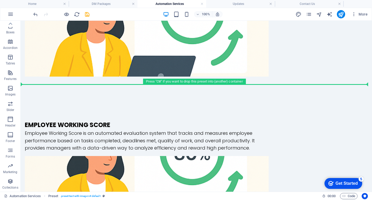
scroll to position [1006, 0]
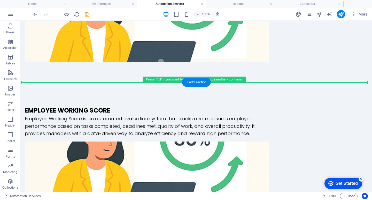
drag, startPoint x: 341, startPoint y: 66, endPoint x: 284, endPoint y: 79, distance: 58.7
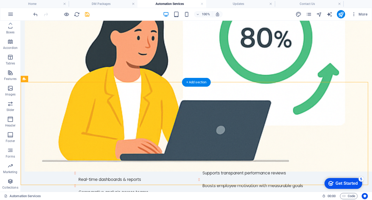
scroll to position [904, 0]
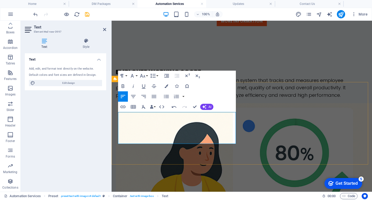
click at [166, 87] on icon "button" at bounding box center [166, 86] width 4 height 4
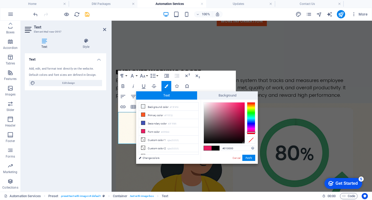
type input "#000000"
drag, startPoint x: 238, startPoint y: 139, endPoint x: 244, endPoint y: 145, distance: 9.3
click at [244, 145] on div "#000000 Supported formats #0852ed rgb(8, 82, 237) rgba(8, 82, 237, 90%) hsv(221…" at bounding box center [229, 168] width 57 height 139
click at [245, 156] on button "Apply" at bounding box center [248, 157] width 13 height 6
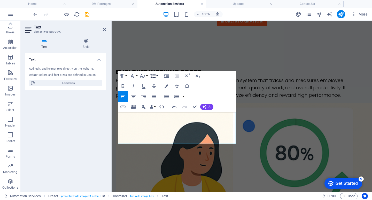
click at [157, 75] on button "Line Height" at bounding box center [154, 75] width 10 height 10
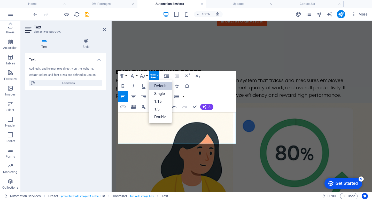
scroll to position [0, 0]
click at [160, 101] on link "1.15" at bounding box center [160, 101] width 23 height 8
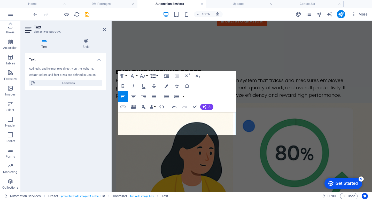
click at [156, 74] on button "Line Height" at bounding box center [154, 75] width 10 height 10
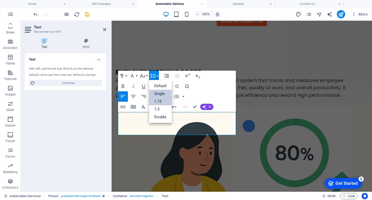
click at [166, 92] on link "Single" at bounding box center [160, 94] width 23 height 8
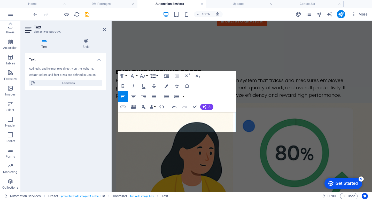
click at [157, 75] on button "Line Height" at bounding box center [154, 75] width 10 height 10
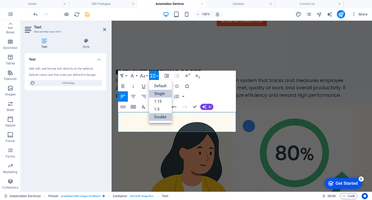
click at [158, 118] on link "Double" at bounding box center [160, 117] width 23 height 8
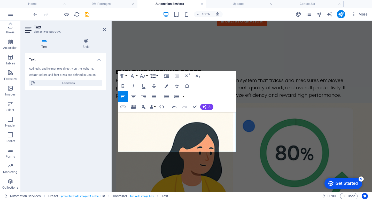
click at [157, 74] on button "Line Height" at bounding box center [154, 75] width 10 height 10
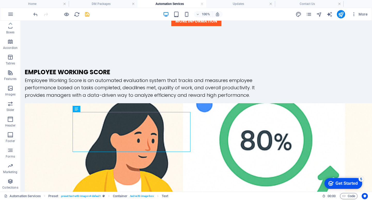
click at [280, 117] on div "Drag here to replace the existing content. Press “Ctrl” if you want to create a…" at bounding box center [196, 106] width 351 height 171
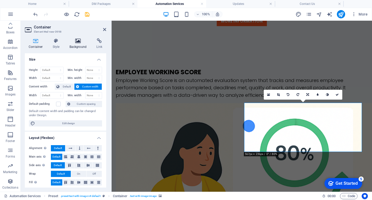
click at [76, 44] on h4 "Background" at bounding box center [79, 43] width 27 height 11
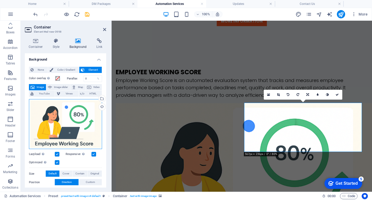
click at [73, 122] on div "Drag files here, click to choose files or select files from Files or our free s…" at bounding box center [65, 124] width 73 height 50
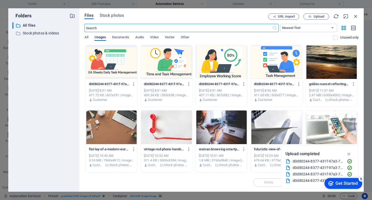
scroll to position [908, 0]
click at [165, 59] on div at bounding box center [166, 62] width 51 height 34
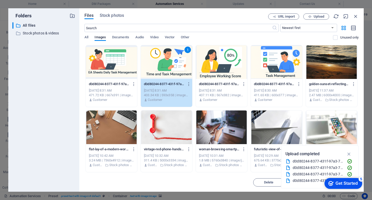
click at [165, 59] on div "1" at bounding box center [166, 62] width 51 height 34
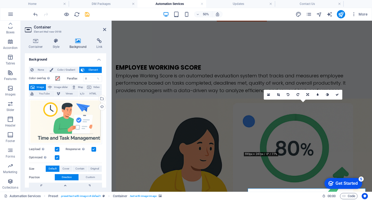
scroll to position [904, 0]
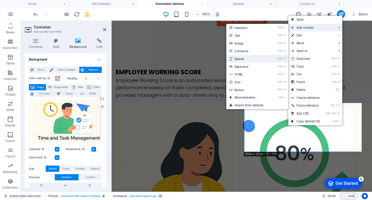
click at [247, 58] on link "Ctrl 5 Spacer" at bounding box center [247, 59] width 43 height 8
select select "px"
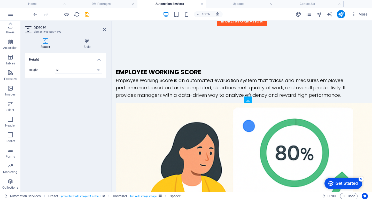
drag, startPoint x: 308, startPoint y: 108, endPoint x: 305, endPoint y: 112, distance: 5.0
drag, startPoint x: 312, startPoint y: 112, endPoint x: 312, endPoint y: 103, distance: 8.5
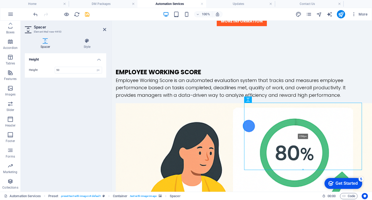
drag, startPoint x: 302, startPoint y: 114, endPoint x: 295, endPoint y: 170, distance: 55.8
click at [295, 170] on div at bounding box center [302, 170] width 117 height 2
type input "258"
drag, startPoint x: 343, startPoint y: 76, endPoint x: 435, endPoint y: 76, distance: 91.2
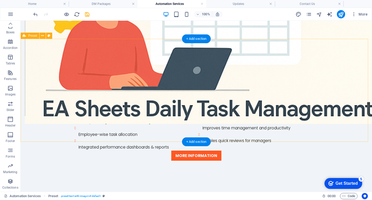
scroll to position [697, 0]
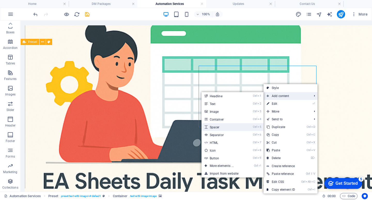
click at [217, 128] on link "Ctrl 5 Spacer" at bounding box center [222, 127] width 43 height 8
select select "px"
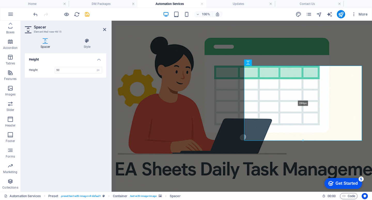
drag, startPoint x: 303, startPoint y: 78, endPoint x: 294, endPoint y: 141, distance: 63.3
click at [296, 141] on div at bounding box center [302, 140] width 117 height 2
type input "288"
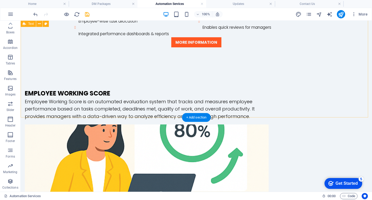
scroll to position [878, 0]
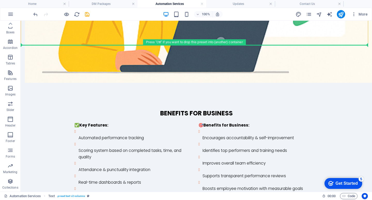
scroll to position [1113, 0]
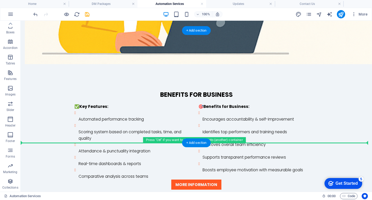
drag, startPoint x: 336, startPoint y: 73, endPoint x: 265, endPoint y: 134, distance: 93.9
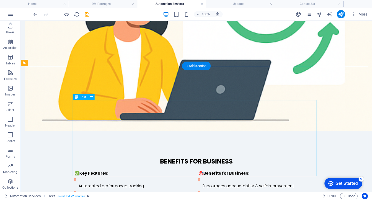
scroll to position [1050, 0]
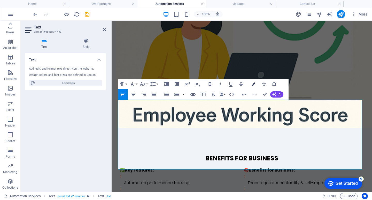
click at [254, 84] on icon "button" at bounding box center [254, 84] width 4 height 4
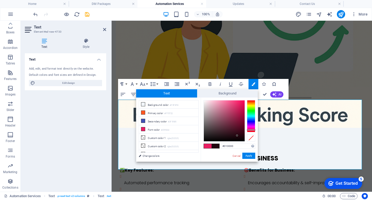
type input "#000000"
drag, startPoint x: 237, startPoint y: 135, endPoint x: 243, endPoint y: 146, distance: 12.4
click at [245, 143] on div "#000000 Supported formats #0852ed rgb(8, 82, 237) rgba(8, 82, 237, 90%) hsv(221…" at bounding box center [229, 166] width 57 height 139
click at [250, 153] on button "Apply" at bounding box center [248, 155] width 13 height 6
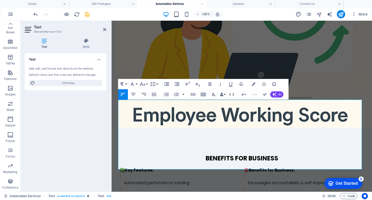
drag, startPoint x: 317, startPoint y: 65, endPoint x: 205, endPoint y: 45, distance: 113.4
click at [317, 66] on div "Drag here to replace the existing content. Press “Ctrl” if you want to create a…" at bounding box center [242, 106] width 260 height 171
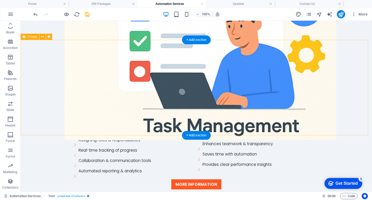
scroll to position [456, 0]
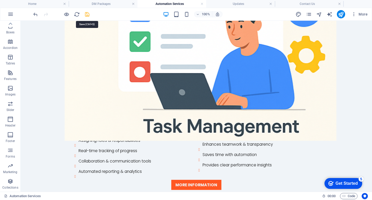
click at [84, 14] on icon "save" at bounding box center [87, 14] width 6 height 6
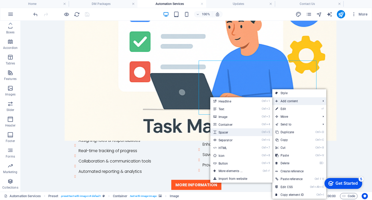
click at [225, 133] on link "Ctrl 5 Spacer" at bounding box center [231, 132] width 43 height 8
select select "px"
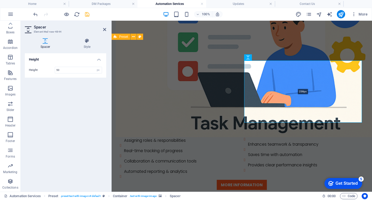
drag, startPoint x: 303, startPoint y: 73, endPoint x: 304, endPoint y: 121, distance: 48.1
click at [304, 121] on div "238px" at bounding box center [303, 91] width 118 height 62
type input "238"
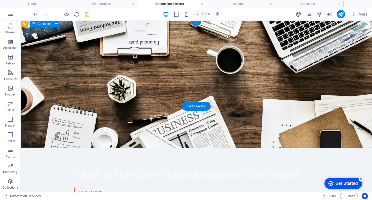
scroll to position [0, 0]
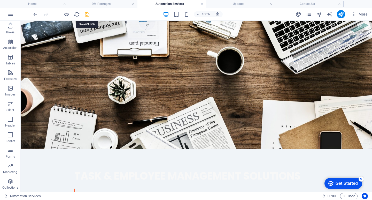
click at [88, 12] on icon "save" at bounding box center [87, 14] width 6 height 6
click at [342, 14] on icon "publish" at bounding box center [341, 14] width 6 height 6
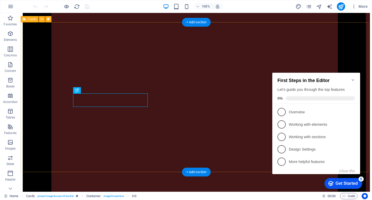
scroll to position [137, 0]
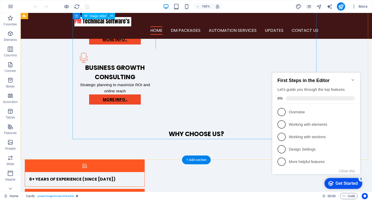
scroll to position [843, 0]
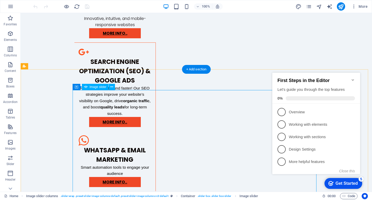
scroll to position [713, 0]
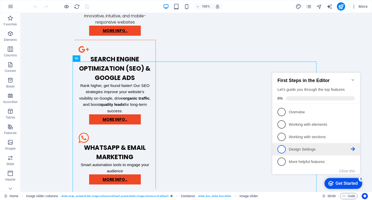
click at [303, 151] on p "Design Settings - incomplete" at bounding box center [320, 148] width 62 height 5
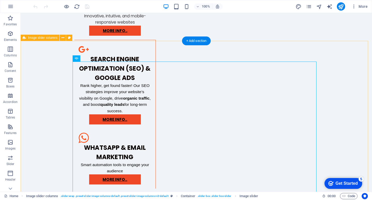
drag, startPoint x: 345, startPoint y: 94, endPoint x: 336, endPoint y: 97, distance: 9.9
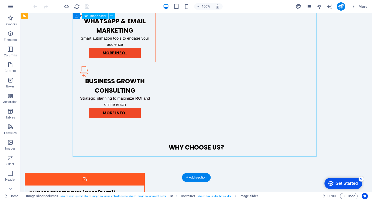
scroll to position [843, 0]
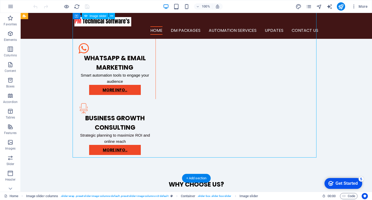
scroll to position [791, 0]
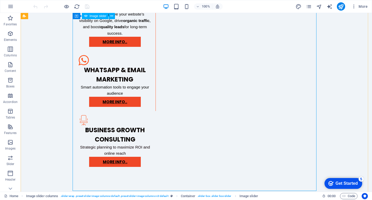
select select "px"
select select "ms"
select select "s"
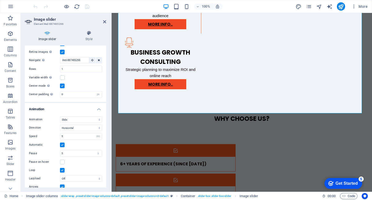
scroll to position [362, 0]
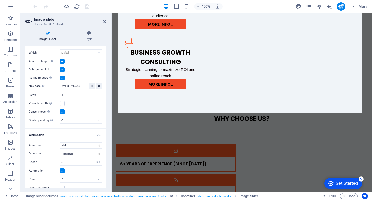
click at [64, 75] on label at bounding box center [62, 77] width 5 height 5
click at [0, 0] on input "Retina images Automatically load retina image and smartphone optimized sizes." at bounding box center [0, 0] width 0 height 0
click at [61, 67] on label at bounding box center [62, 69] width 5 height 5
click at [0, 0] on input "Enlarge on click" at bounding box center [0, 0] width 0 height 0
click at [61, 59] on label at bounding box center [62, 61] width 5 height 5
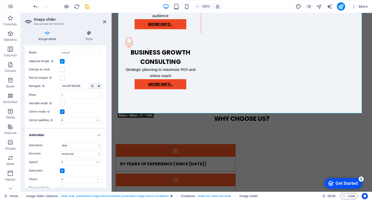
click at [0, 0] on input "Adaptive height Automatically adjust the height for single slide horizontal sli…" at bounding box center [0, 0] width 0 height 0
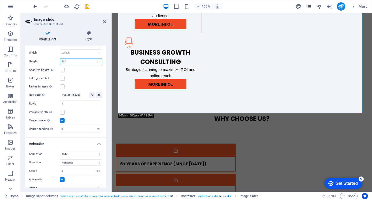
drag, startPoint x: 70, startPoint y: 58, endPoint x: 59, endPoint y: 61, distance: 11.7
click at [59, 61] on div "Height 500 Default px rem em vw vh" at bounding box center [65, 61] width 73 height 7
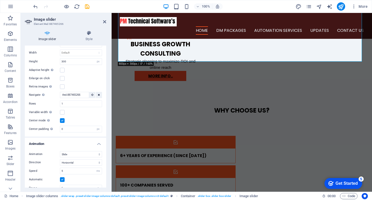
scroll to position [791, 0]
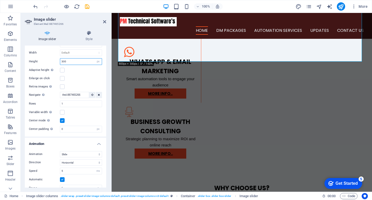
drag, startPoint x: 68, startPoint y: 57, endPoint x: 56, endPoint y: 57, distance: 12.4
click at [56, 58] on div "Height 300 Default px rem em vw vh" at bounding box center [65, 61] width 73 height 7
type input "500"
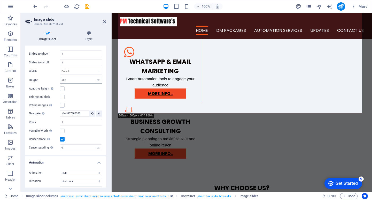
scroll to position [336, 0]
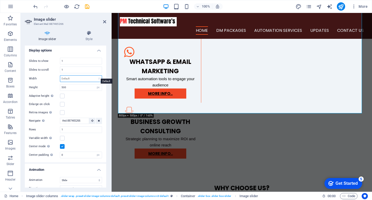
click at [77, 76] on select "Default px % rem em vw vh" at bounding box center [81, 78] width 42 height 6
click at [60, 75] on select "Default px % rem em vw vh" at bounding box center [81, 78] width 42 height 6
select select "DISABLED_OPTION_VALUE"
click at [61, 93] on label at bounding box center [62, 95] width 5 height 5
click at [0, 0] on input "Adaptive height Automatically adjust the height for single slide horizontal sli…" at bounding box center [0, 0] width 0 height 0
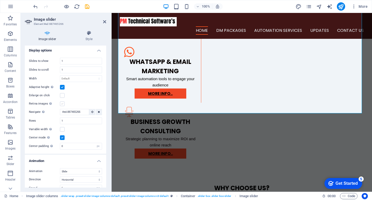
click at [62, 101] on label at bounding box center [62, 103] width 5 height 5
click at [0, 0] on input "Retina images Automatically load retina image and smartphone optimized sizes." at bounding box center [0, 0] width 0 height 0
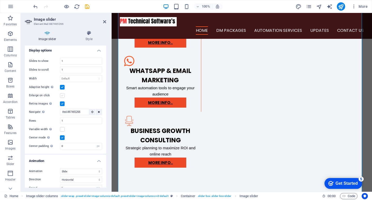
scroll to position [773, 0]
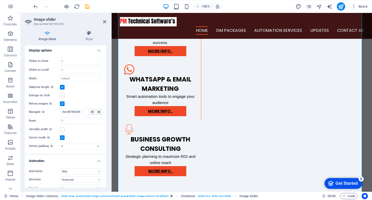
click at [61, 93] on label at bounding box center [62, 95] width 5 height 5
click at [0, 0] on input "Enlarge on click" at bounding box center [0, 0] width 0 height 0
click at [83, 88] on div "Slides to show 1 Slides to scroll 1 Width Default px % rem em vw vh Height 500 …" at bounding box center [65, 103] width 81 height 100
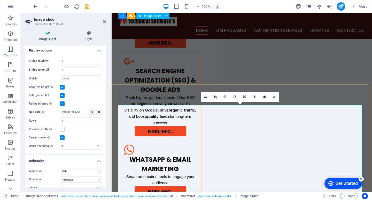
scroll to position [670, 0]
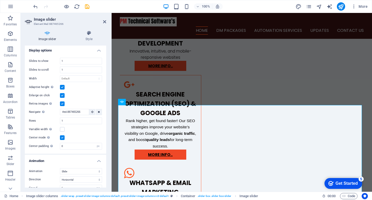
click at [102, 19] on h2 "Image slider" at bounding box center [70, 19] width 72 height 5
click at [106, 21] on icon at bounding box center [104, 22] width 3 height 4
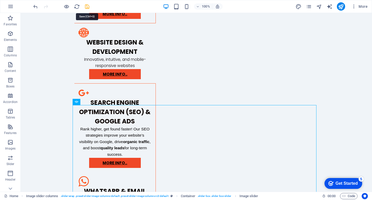
click at [87, 9] on icon "save" at bounding box center [87, 7] width 6 height 6
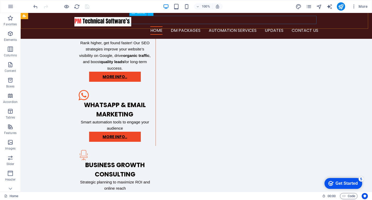
scroll to position [748, 0]
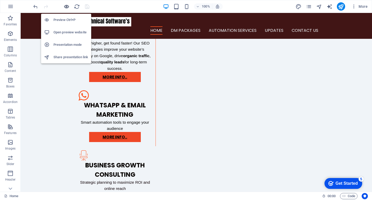
click at [66, 6] on icon "button" at bounding box center [67, 7] width 6 height 6
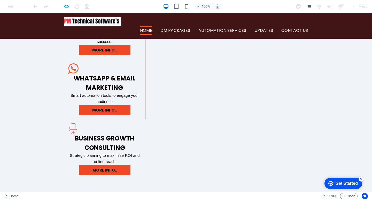
scroll to position [773, 0]
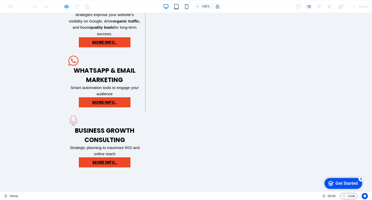
scroll to position [799, 0]
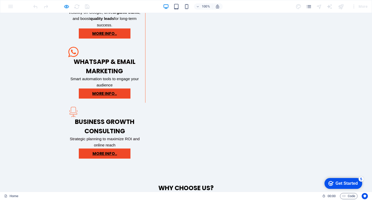
drag, startPoint x: 245, startPoint y: 104, endPoint x: 277, endPoint y: 105, distance: 32.3
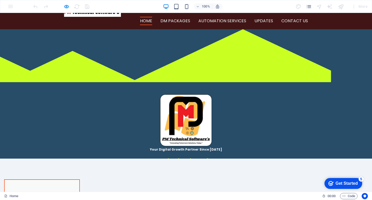
scroll to position [0, 0]
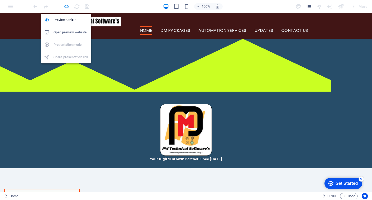
click at [69, 6] on icon "button" at bounding box center [67, 7] width 6 height 6
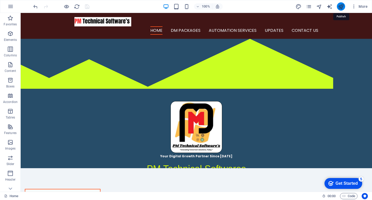
drag, startPoint x: 327, startPoint y: 17, endPoint x: 344, endPoint y: 11, distance: 18.5
click at [340, 5] on icon "publish" at bounding box center [341, 7] width 6 height 6
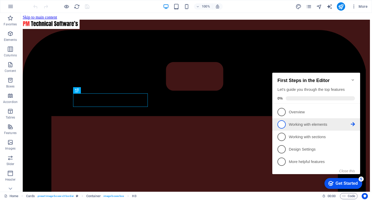
scroll to position [137, 0]
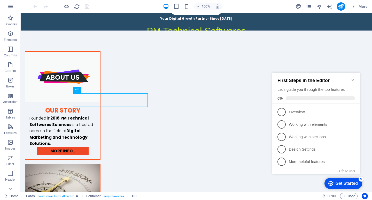
click at [347, 159] on p "More helpful features - incomplete" at bounding box center [320, 161] width 62 height 5
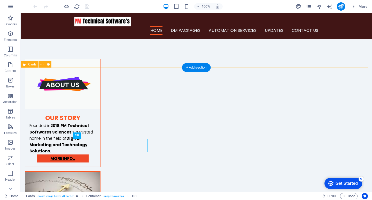
scroll to position [86, 0]
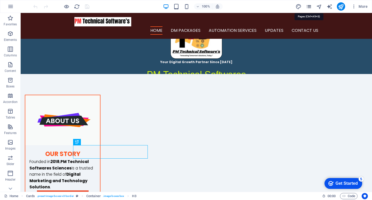
click at [310, 7] on icon "pages" at bounding box center [309, 7] width 6 height 6
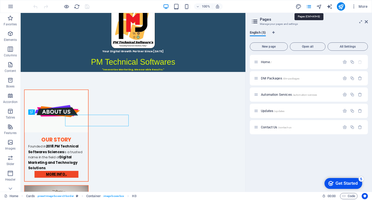
scroll to position [98, 0]
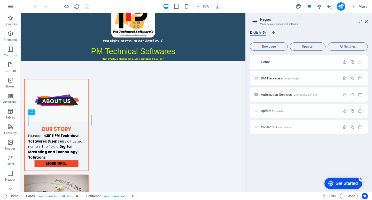
click at [308, 47] on span "Open all" at bounding box center [307, 46] width 31 height 3
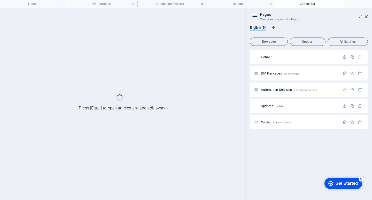
click at [298, 3] on h4 "Contact Us" at bounding box center [309, 4] width 69 height 6
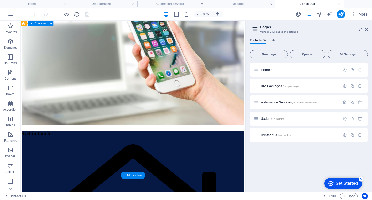
scroll to position [155, 0]
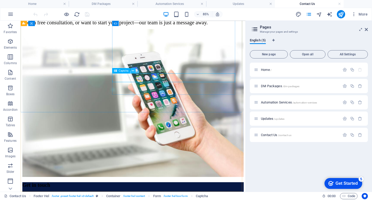
click at [131, 68] on button at bounding box center [132, 70] width 5 height 5
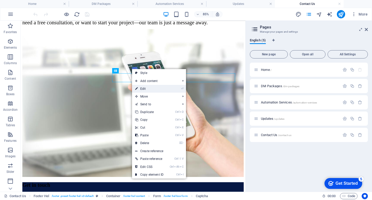
click at [141, 88] on link "⏎ Edit" at bounding box center [149, 89] width 35 height 8
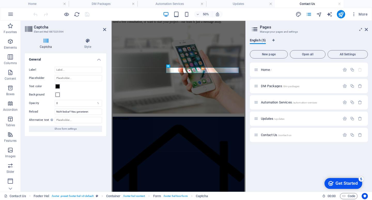
scroll to position [123, 0]
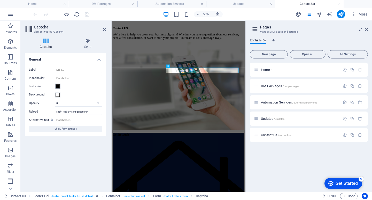
click at [55, 86] on button "Text color" at bounding box center [58, 86] width 6 height 6
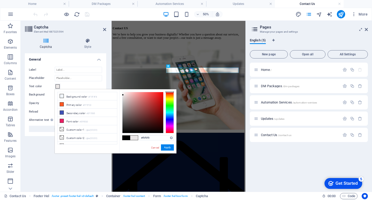
type input "#ffffff"
drag, startPoint x: 123, startPoint y: 95, endPoint x: 115, endPoint y: 89, distance: 9.7
click at [115, 89] on body "pmtechoftwares.co.in Home DM Packages Automation Services Updates Contact Us Fa…" at bounding box center [186, 100] width 372 height 200
drag, startPoint x: 169, startPoint y: 146, endPoint x: 113, endPoint y: 248, distance: 116.9
click at [169, 146] on button "Apply" at bounding box center [167, 147] width 13 height 6
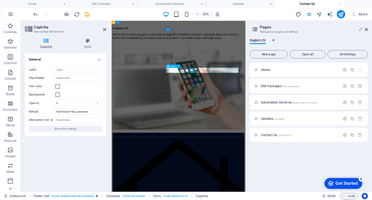
click at [59, 88] on span at bounding box center [58, 86] width 4 height 4
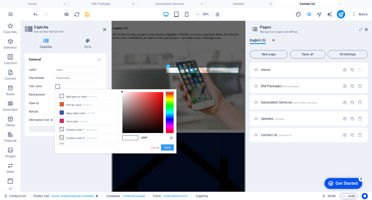
drag, startPoint x: 164, startPoint y: 148, endPoint x: 134, endPoint y: 202, distance: 62.1
click at [164, 148] on button "Apply" at bounding box center [167, 147] width 13 height 6
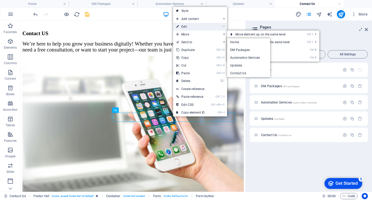
click at [188, 26] on link "⏎ Edit" at bounding box center [190, 27] width 35 height 8
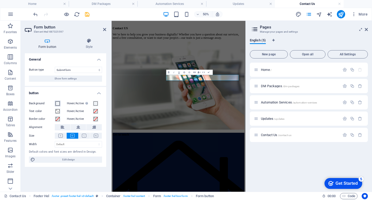
click at [58, 103] on span at bounding box center [58, 103] width 4 height 4
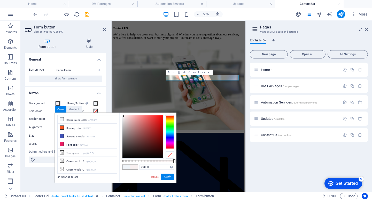
drag, startPoint x: 170, startPoint y: 133, endPoint x: 167, endPoint y: 112, distance: 21.4
click at [167, 112] on div "#f8f0f0 Supported formats #0852ed rgb(8, 82, 237) rgba(8, 82, 237, 90%) hsv(221…" at bounding box center [147, 184] width 57 height 145
type input "#ff0000"
drag, startPoint x: 158, startPoint y: 121, endPoint x: 164, endPoint y: 114, distance: 9.5
click at [164, 114] on div "#ff0000 Supported formats #0852ed rgb(8, 82, 237) rgba(8, 82, 237, 90%) hsv(221…" at bounding box center [147, 184] width 57 height 145
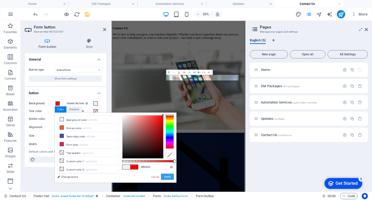
click at [169, 179] on button "Apply" at bounding box center [167, 176] width 13 height 6
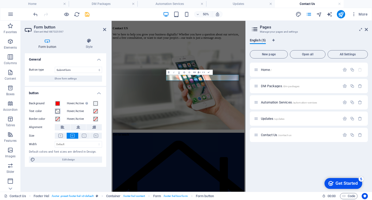
click at [56, 113] on button "Text color" at bounding box center [58, 111] width 6 height 6
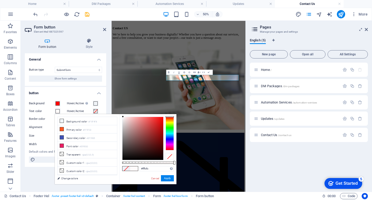
type input "#ffffff"
drag, startPoint x: 137, startPoint y: 127, endPoint x: 122, endPoint y: 116, distance: 18.9
click at [122, 117] on div at bounding box center [142, 138] width 41 height 43
drag, startPoint x: 164, startPoint y: 177, endPoint x: 105, endPoint y: 312, distance: 147.0
click at [164, 177] on button "Apply" at bounding box center [167, 178] width 13 height 6
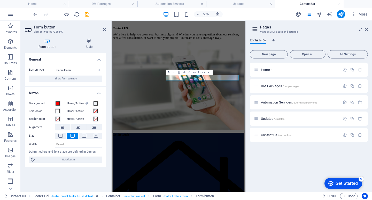
click at [167, 72] on icon "button" at bounding box center [168, 71] width 3 height 3
click at [366, 30] on icon at bounding box center [366, 29] width 3 height 4
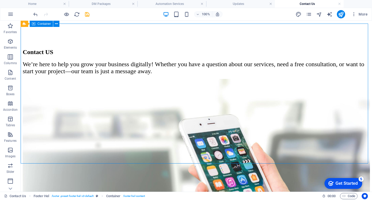
scroll to position [97, 0]
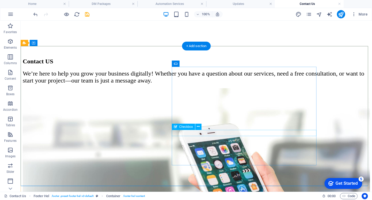
click at [199, 125] on icon at bounding box center [198, 126] width 3 height 5
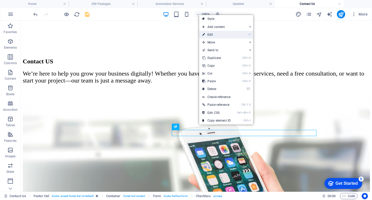
drag, startPoint x: 215, startPoint y: 33, endPoint x: 35, endPoint y: 54, distance: 181.2
click at [215, 33] on link "⏎ Edit" at bounding box center [216, 35] width 35 height 8
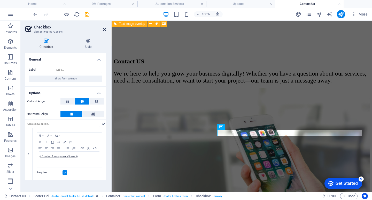
click at [105, 30] on icon at bounding box center [104, 29] width 3 height 4
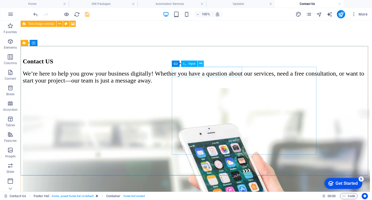
click at [201, 62] on icon at bounding box center [200, 63] width 3 height 5
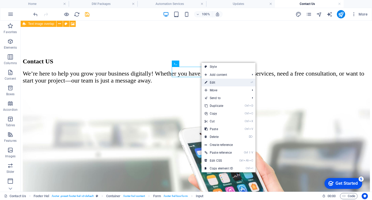
drag, startPoint x: 206, startPoint y: 82, endPoint x: 93, endPoint y: 61, distance: 115.3
click at [206, 82] on icon at bounding box center [206, 82] width 3 height 8
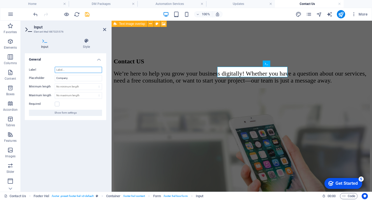
click at [75, 68] on input "Label" at bounding box center [78, 70] width 47 height 6
click at [66, 79] on input "Company" at bounding box center [78, 78] width 47 height 6
drag, startPoint x: 75, startPoint y: 78, endPoint x: 47, endPoint y: 79, distance: 27.6
click at [47, 79] on div "Placeholder Company" at bounding box center [65, 78] width 73 height 6
type input "First Name"
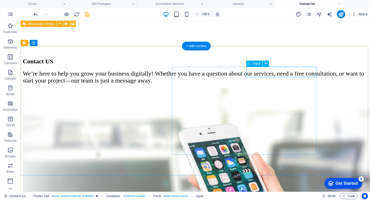
click at [266, 61] on icon at bounding box center [265, 63] width 3 height 5
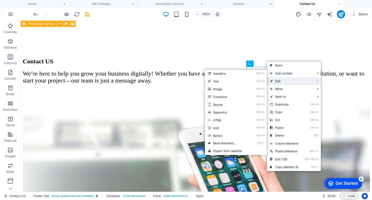
click at [285, 79] on link "⏎ Edit" at bounding box center [284, 81] width 35 height 8
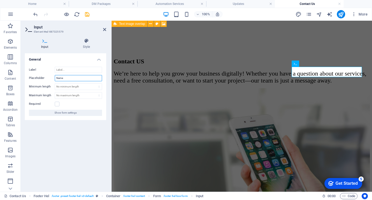
drag, startPoint x: 69, startPoint y: 78, endPoint x: 44, endPoint y: 74, distance: 25.9
click at [44, 74] on div "Label Placeholder Name Minimum length No minimum length chars Maximum length No…" at bounding box center [65, 90] width 81 height 57
type input "Last Name"
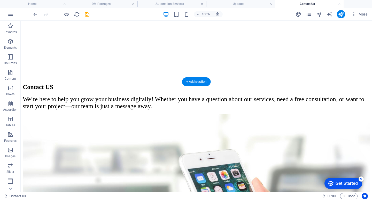
scroll to position [103, 0]
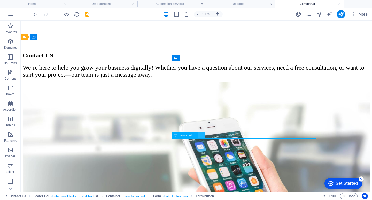
click at [201, 135] on icon at bounding box center [201, 134] width 3 height 5
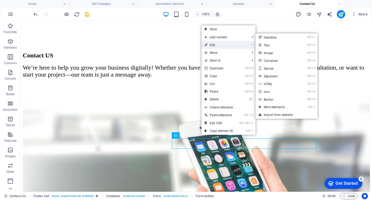
click at [215, 44] on link "⏎ Edit" at bounding box center [218, 45] width 35 height 8
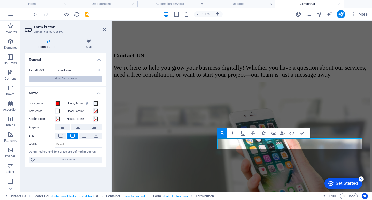
click at [63, 80] on span "Show form settings" at bounding box center [65, 78] width 22 height 6
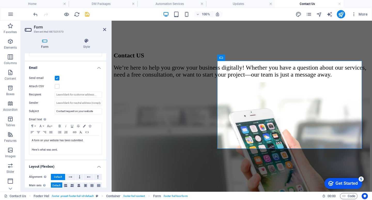
scroll to position [129, 0]
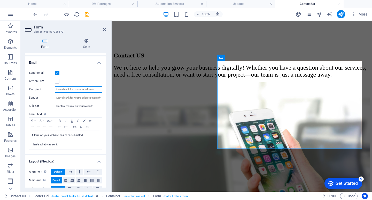
click at [60, 88] on input "Recipient" at bounding box center [78, 89] width 47 height 6
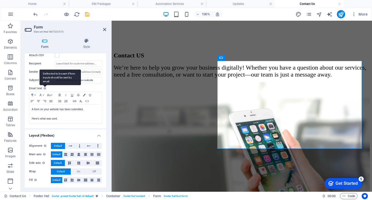
drag, startPoint x: 29, startPoint y: 87, endPoint x: 43, endPoint y: 88, distance: 14.2
click at [43, 88] on div "Send email Attach CSV Recipient Sender Subject Contact request on your website …" at bounding box center [65, 84] width 81 height 88
drag, startPoint x: 51, startPoint y: 80, endPoint x: 38, endPoint y: 71, distance: 15.2
click at [38, 71] on div "Send email Attach CSV Recipient Sender Subject Contact request on your website …" at bounding box center [65, 84] width 81 height 88
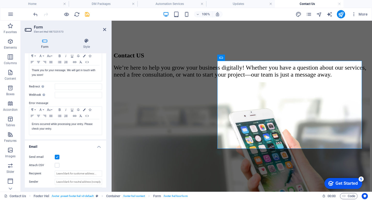
scroll to position [26, 0]
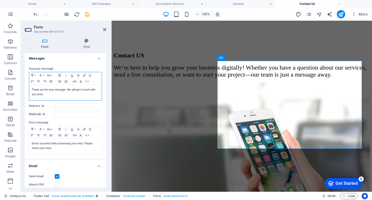
click at [67, 94] on p "Thank you for your message. We will get in touch with you soon!" at bounding box center [65, 91] width 67 height 9
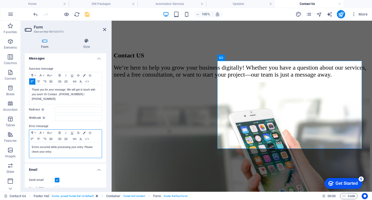
click at [68, 145] on p "Errors occurred while processing your entry. Please check your entry." at bounding box center [65, 149] width 67 height 9
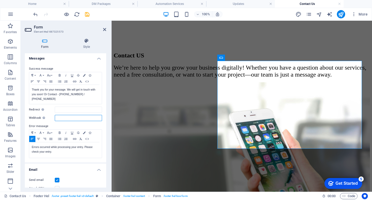
click at [59, 115] on input "Webhook A webhook is a push notification from this form to another server. Ever…" at bounding box center [78, 118] width 47 height 6
click at [65, 106] on input "Redirect Define a redirect target upon successful form submission; for example,…" at bounding box center [78, 109] width 47 height 6
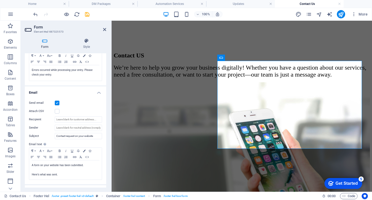
scroll to position [103, 0]
click at [71, 116] on input "Recipient" at bounding box center [78, 119] width 47 height 6
type input "PM Technical Software's"
click at [57, 124] on input "Sender" at bounding box center [78, 127] width 47 height 6
click at [81, 116] on input "PM Technical Software's" at bounding box center [78, 119] width 47 height 6
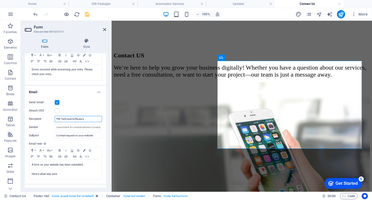
drag, startPoint x: 87, startPoint y: 114, endPoint x: 42, endPoint y: 114, distance: 44.4
click at [42, 116] on div "Recipient PM Technical Software's" at bounding box center [65, 119] width 73 height 6
click at [61, 118] on input "Recipient" at bounding box center [78, 119] width 47 height 6
click at [59, 124] on input "Sender" at bounding box center [78, 127] width 47 height 6
paste input "PM Technical Software's"
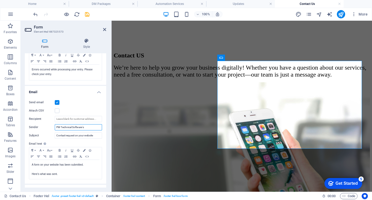
type input "PM Technical Software's"
click at [69, 109] on div "Attach CSV" at bounding box center [65, 110] width 73 height 6
drag, startPoint x: 87, startPoint y: 124, endPoint x: 49, endPoint y: 120, distance: 38.2
click at [49, 124] on div "Sender PM Technical Software's" at bounding box center [65, 127] width 73 height 6
click at [87, 100] on div "Send email" at bounding box center [65, 102] width 73 height 6
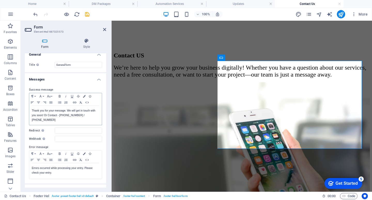
scroll to position [0, 0]
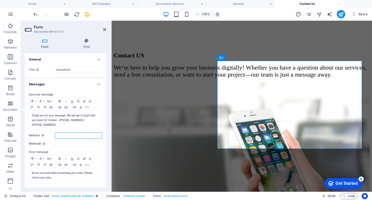
click at [73, 132] on input "Redirect Define a redirect target upon successful form submission; for example,…" at bounding box center [78, 135] width 47 height 6
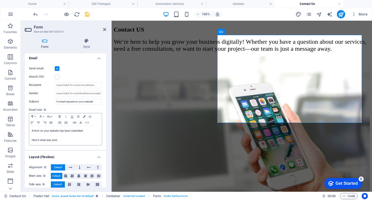
scroll to position [129, 0]
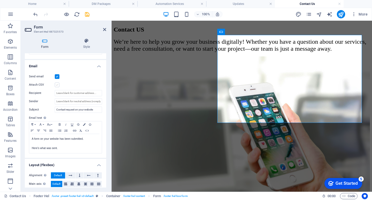
click at [57, 82] on label at bounding box center [57, 84] width 5 height 5
click at [0, 0] on input "Attach CSV" at bounding box center [0, 0] width 0 height 0
click at [57, 82] on label at bounding box center [57, 84] width 5 height 5
click at [0, 0] on input "Attach CSV" at bounding box center [0, 0] width 0 height 0
click at [96, 107] on input "Contact request on your website" at bounding box center [78, 109] width 47 height 6
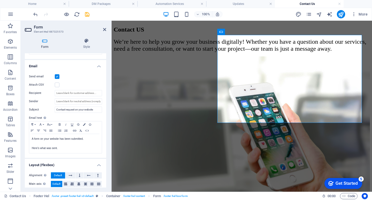
click at [50, 109] on div "Send email Attach CSV Recipient Sender Subject Contact request on your website …" at bounding box center [65, 113] width 81 height 88
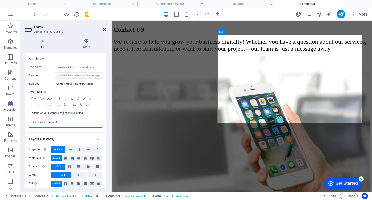
click at [63, 111] on p "A form on your website has been submitted." at bounding box center [65, 113] width 67 height 5
click at [51, 115] on p at bounding box center [65, 117] width 67 height 5
click at [89, 126] on div "Send email Attach CSV Recipient Sender Subject Contact request on your website …" at bounding box center [65, 87] width 81 height 88
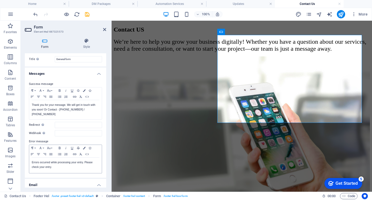
scroll to position [0, 0]
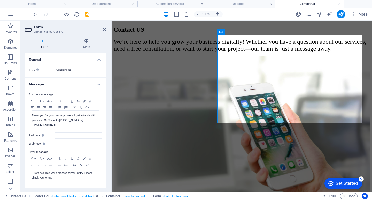
click at [75, 68] on input "General form" at bounding box center [78, 70] width 47 height 6
drag, startPoint x: 65, startPoint y: 70, endPoint x: 52, endPoint y: 71, distance: 13.2
click at [52, 71] on div "Title Define a name for the form. General form" at bounding box center [65, 70] width 73 height 6
type input "Contact form"
click at [63, 63] on div "Title Define a name for the form. Contact form" at bounding box center [65, 69] width 81 height 14
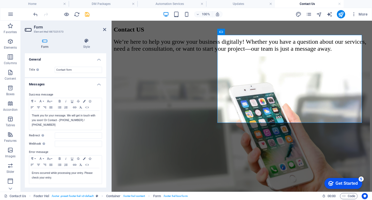
click at [105, 29] on icon at bounding box center [104, 29] width 3 height 4
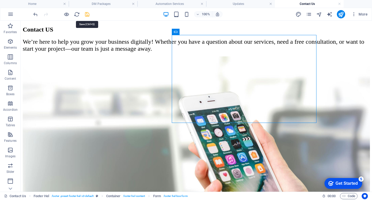
click at [89, 14] on icon "save" at bounding box center [87, 14] width 6 height 6
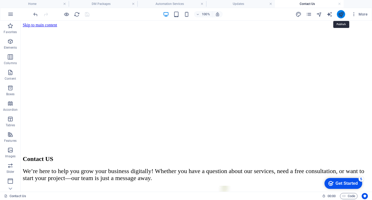
drag, startPoint x: 340, startPoint y: 13, endPoint x: 300, endPoint y: 21, distance: 40.9
click at [340, 13] on icon "publish" at bounding box center [341, 14] width 6 height 6
